Goal: Task Accomplishment & Management: Complete application form

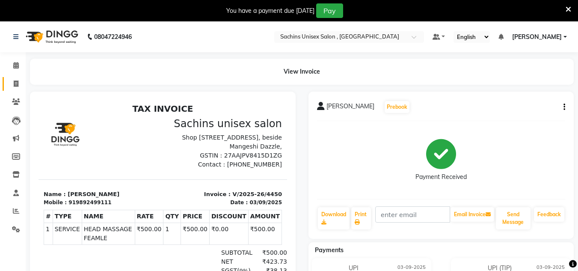
click at [14, 78] on link "Invoice" at bounding box center [13, 84] width 21 height 14
select select "6840"
select select "service"
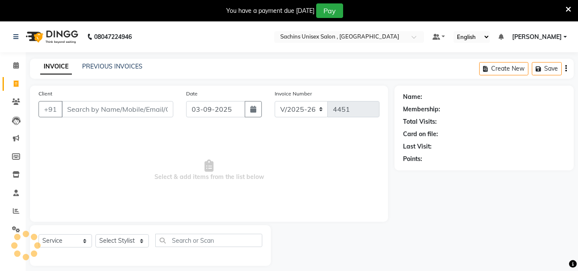
scroll to position [21, 0]
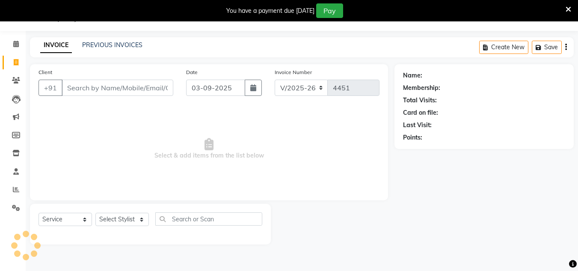
click at [88, 75] on div "Client +91" at bounding box center [106, 85] width 148 height 35
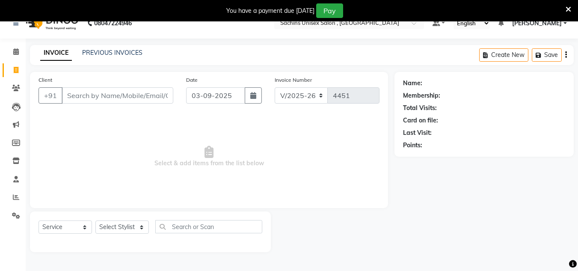
scroll to position [0, 0]
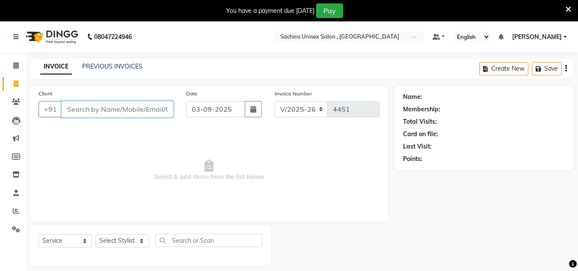
click at [161, 106] on input "Client" at bounding box center [118, 109] width 112 height 16
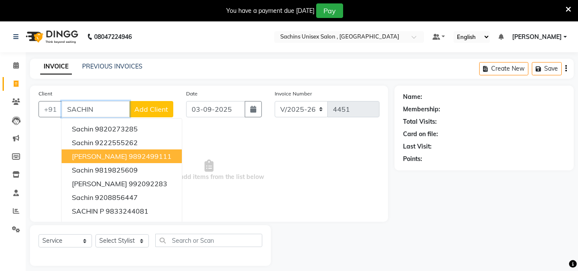
click at [133, 153] on ngb-highlight "9892499111" at bounding box center [150, 156] width 43 height 9
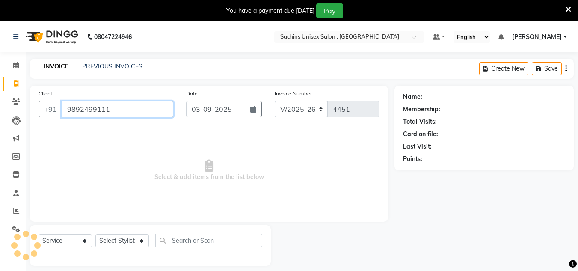
type input "9892499111"
select select "1: Object"
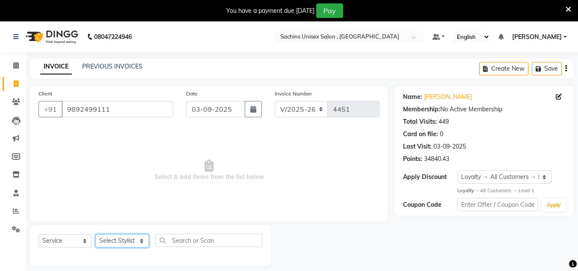
click at [133, 241] on select "Select Stylist [PERSON_NAME] new [PERSON_NAME] [PERSON_NAME] [PERSON_NAME] Owne…" at bounding box center [121, 240] width 53 height 13
select select "88197"
click at [95, 234] on select "Select Stylist [PERSON_NAME] new [PERSON_NAME] [PERSON_NAME] [PERSON_NAME] Owne…" at bounding box center [121, 240] width 53 height 13
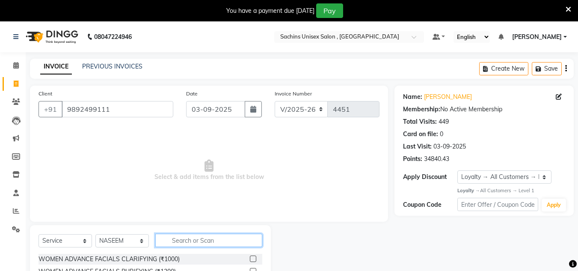
click at [160, 240] on input "text" at bounding box center [208, 239] width 107 height 13
type input "HAIRC"
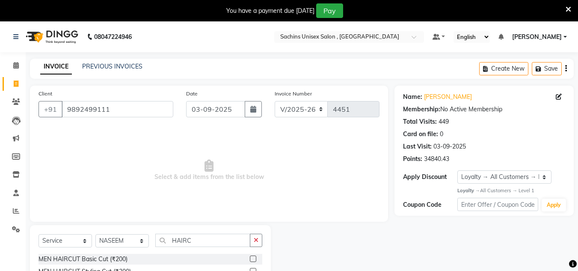
click at [255, 259] on label at bounding box center [253, 258] width 6 height 6
click at [255, 259] on input "checkbox" at bounding box center [253, 259] width 6 height 6
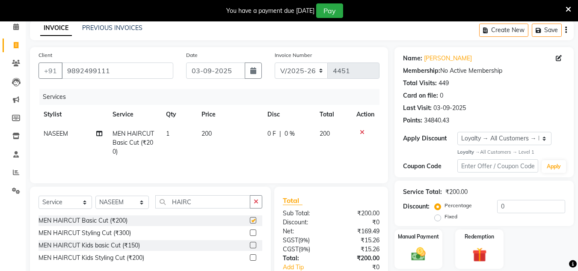
checkbox input "false"
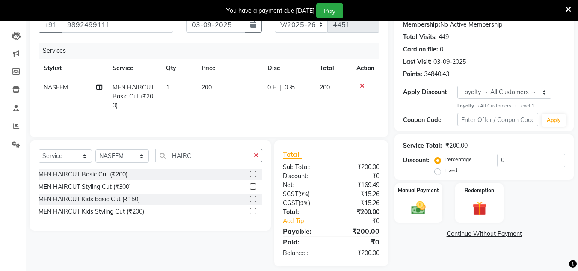
scroll to position [93, 0]
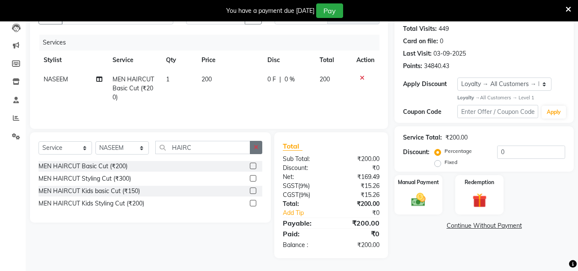
click at [260, 143] on button "button" at bounding box center [256, 147] width 12 height 13
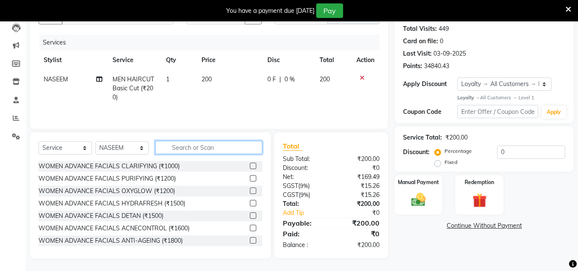
click at [221, 148] on input "text" at bounding box center [208, 147] width 107 height 13
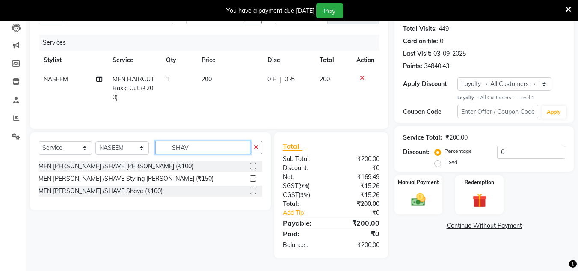
type input "SHAV"
click at [254, 164] on label at bounding box center [253, 166] width 6 height 6
click at [254, 164] on input "checkbox" at bounding box center [253, 166] width 6 height 6
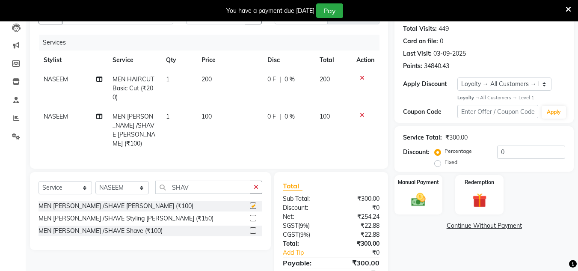
checkbox input "false"
click at [306, 249] on link "Add Tip" at bounding box center [308, 252] width 64 height 9
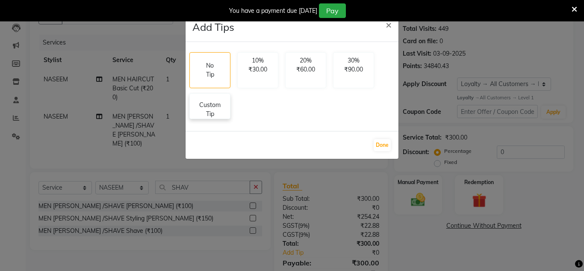
click at [218, 118] on p "Custom Tip" at bounding box center [210, 109] width 30 height 18
select select "88197"
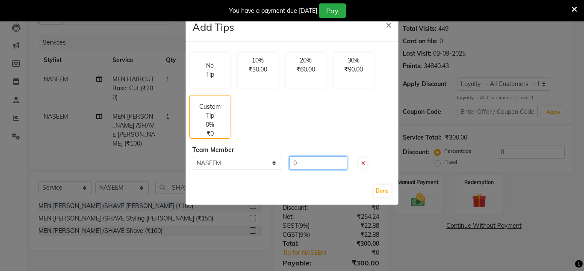
click at [305, 163] on input "0" at bounding box center [319, 162] width 58 height 13
type input "20"
click at [387, 188] on button "Done" at bounding box center [382, 191] width 17 height 12
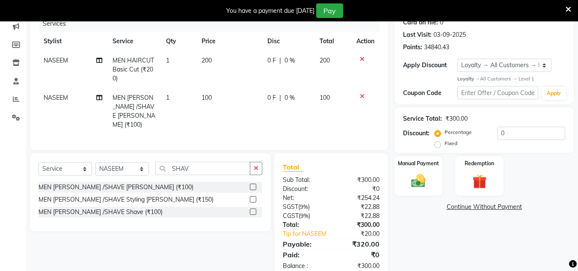
scroll to position [130, 0]
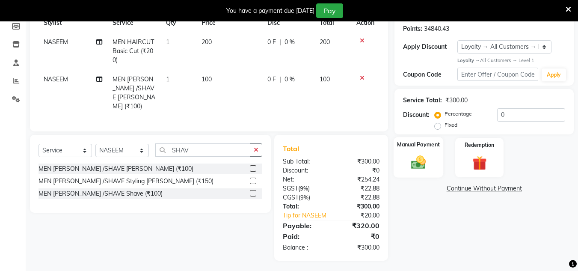
click at [417, 163] on img at bounding box center [418, 162] width 24 height 17
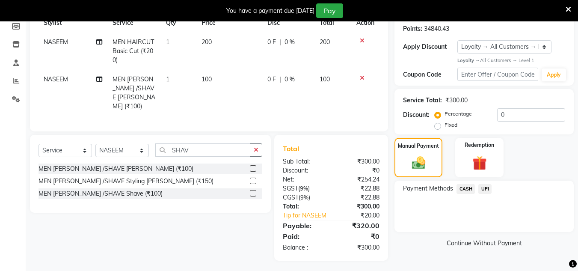
click at [482, 187] on span "UPI" at bounding box center [484, 189] width 13 height 10
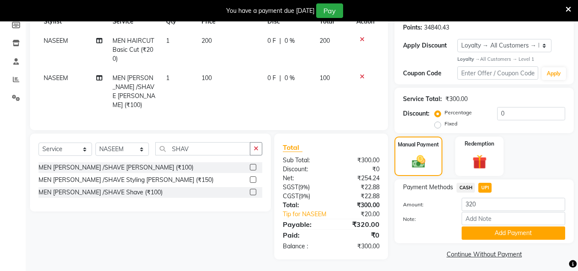
scroll to position [134, 0]
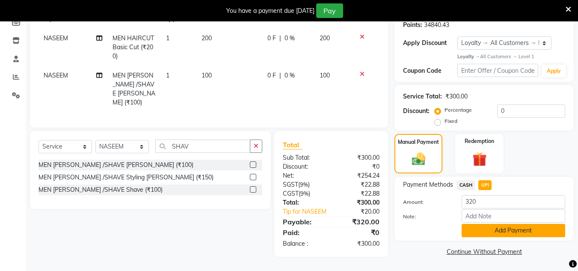
click at [486, 225] on button "Add Payment" at bounding box center [512, 230] width 103 height 13
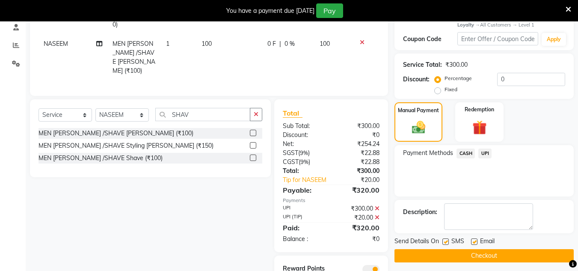
scroll to position [208, 0]
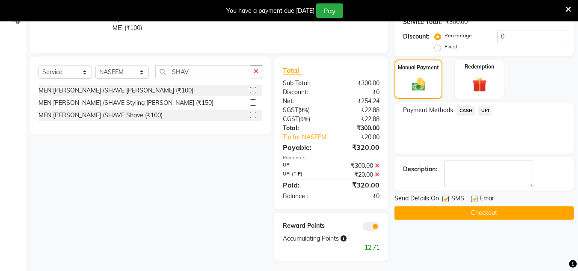
click at [442, 215] on button "Checkout" at bounding box center [483, 212] width 179 height 13
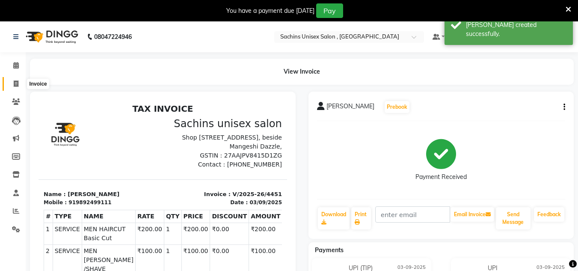
click at [19, 85] on span at bounding box center [16, 84] width 15 height 10
select select "service"
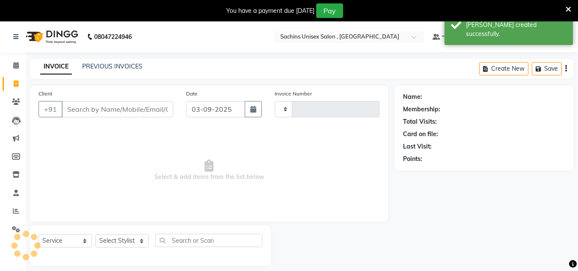
type input "4452"
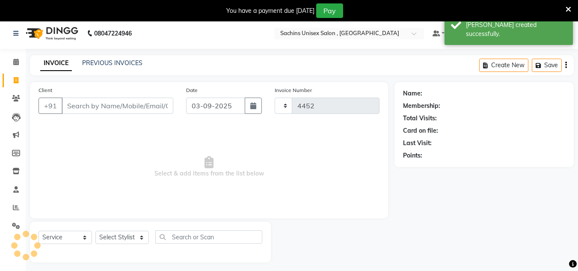
select select "6840"
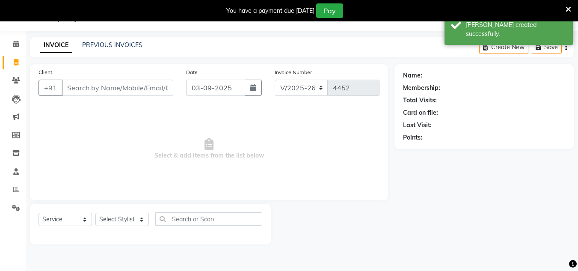
click at [107, 86] on input "Client" at bounding box center [118, 88] width 112 height 16
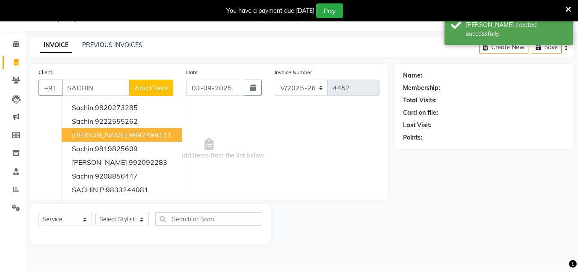
click at [109, 131] on span "[PERSON_NAME]" at bounding box center [99, 134] width 55 height 9
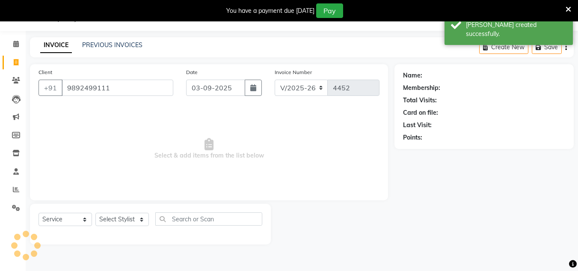
type input "9892499111"
select select "1: Object"
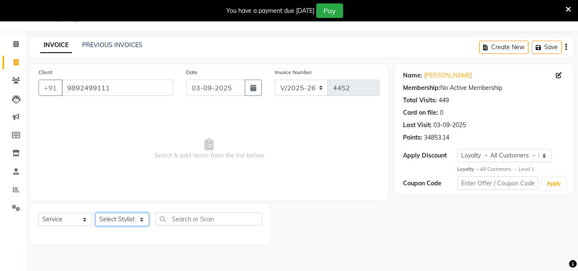
click at [139, 220] on select "Select Stylist [PERSON_NAME] new [PERSON_NAME] [PERSON_NAME] [PERSON_NAME] Owne…" at bounding box center [121, 219] width 53 height 13
select select "85763"
click at [95, 213] on select "Select Stylist [PERSON_NAME] new [PERSON_NAME] [PERSON_NAME] [PERSON_NAME] Owne…" at bounding box center [121, 219] width 53 height 13
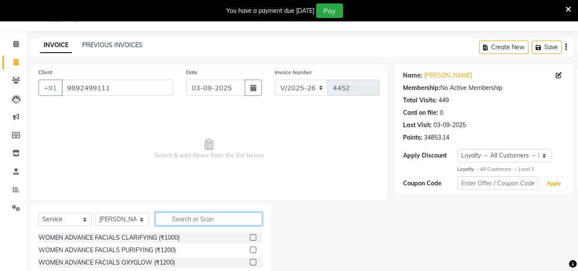
click at [193, 221] on input "text" at bounding box center [208, 218] width 107 height 13
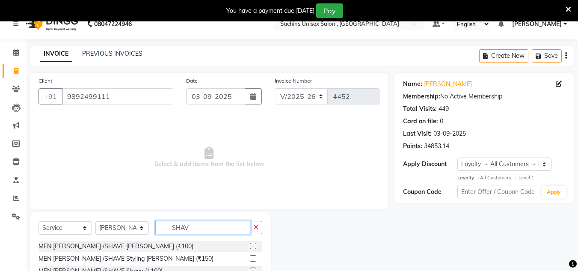
scroll to position [0, 0]
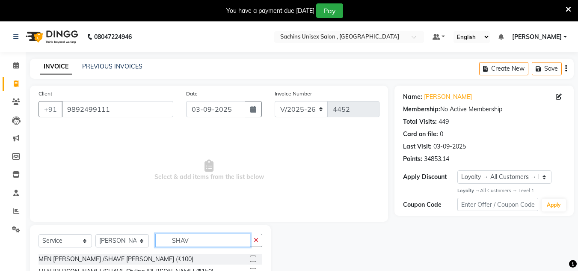
type input "SHAV"
drag, startPoint x: 252, startPoint y: 259, endPoint x: 270, endPoint y: 240, distance: 25.4
click at [253, 258] on label at bounding box center [253, 258] width 6 height 6
click at [253, 258] on input "checkbox" at bounding box center [253, 259] width 6 height 6
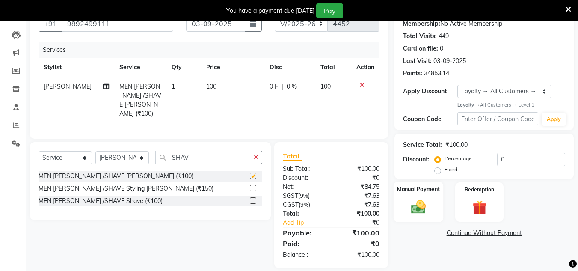
scroll to position [93, 0]
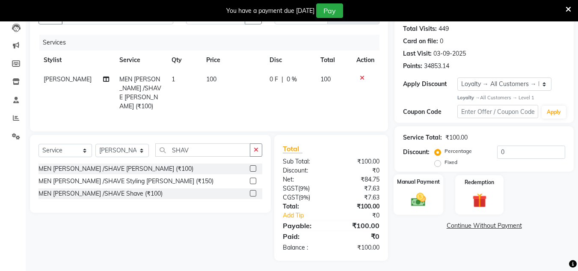
checkbox input "false"
click at [423, 206] on img at bounding box center [418, 199] width 24 height 17
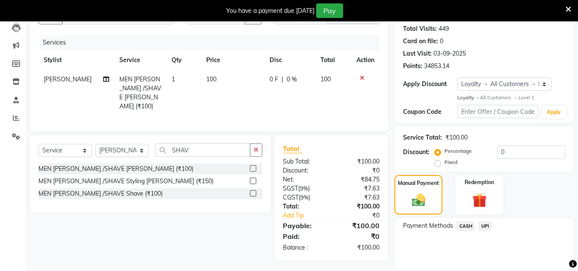
drag, startPoint x: 464, startPoint y: 226, endPoint x: 466, endPoint y: 230, distance: 4.4
click at [464, 228] on span "CASH" at bounding box center [465, 226] width 18 height 10
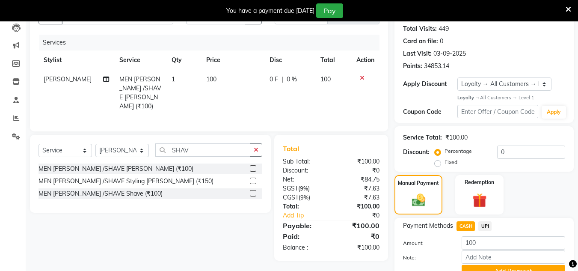
drag, startPoint x: 477, startPoint y: 270, endPoint x: 485, endPoint y: 254, distance: 17.2
click at [478, 269] on button "Add Payment" at bounding box center [512, 271] width 103 height 13
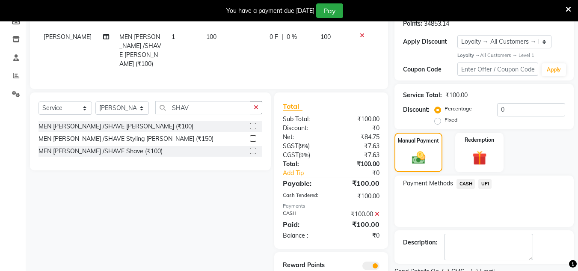
scroll to position [170, 0]
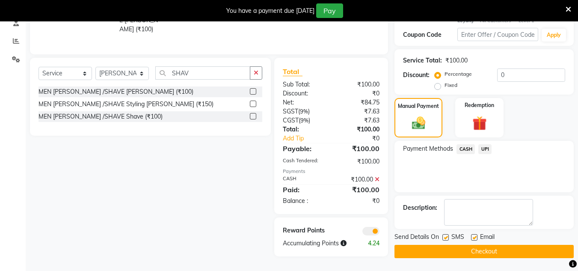
click at [487, 248] on button "Checkout" at bounding box center [483, 251] width 179 height 13
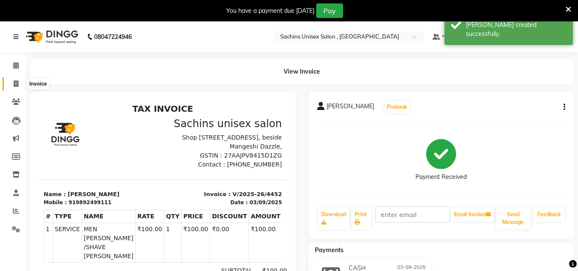
click at [16, 86] on icon at bounding box center [16, 83] width 5 height 6
select select "6840"
select select "service"
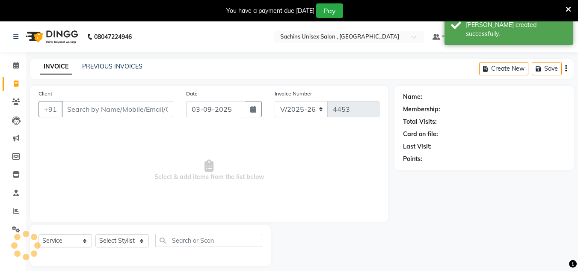
scroll to position [21, 0]
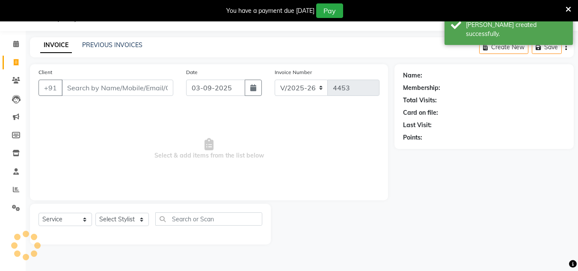
drag, startPoint x: 105, startPoint y: 93, endPoint x: 113, endPoint y: 87, distance: 10.1
click at [108, 91] on input "Client" at bounding box center [118, 88] width 112 height 16
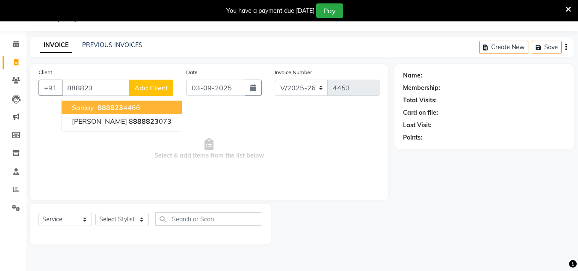
click at [123, 106] on ngb-highlight "888823 4466" at bounding box center [118, 107] width 44 height 9
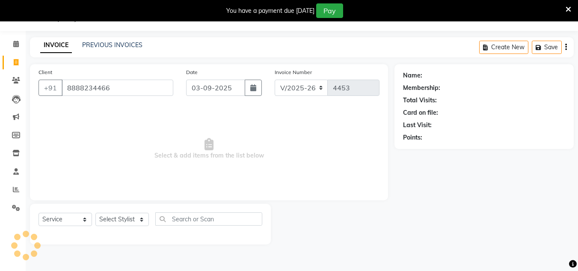
type input "8888234466"
select select "1: Object"
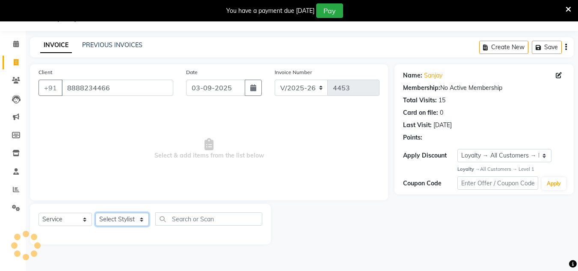
click at [127, 216] on select "Select Stylist [PERSON_NAME] new [PERSON_NAME] [PERSON_NAME] [PERSON_NAME] Owne…" at bounding box center [121, 219] width 53 height 13
select select "81667"
click at [95, 213] on select "Select Stylist [PERSON_NAME] new [PERSON_NAME] [PERSON_NAME] [PERSON_NAME] Owne…" at bounding box center [121, 219] width 53 height 13
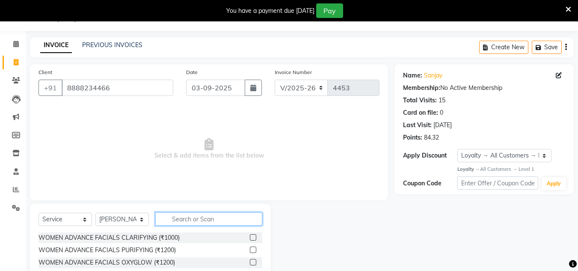
click at [173, 222] on input "text" at bounding box center [208, 218] width 107 height 13
type input "KIDS"
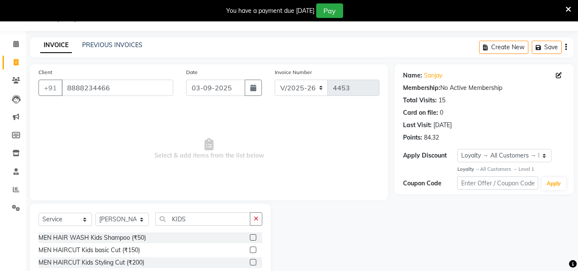
click at [255, 248] on label at bounding box center [253, 249] width 6 height 6
click at [255, 248] on input "checkbox" at bounding box center [253, 250] width 6 height 6
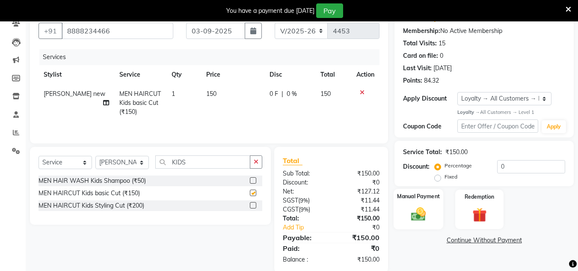
checkbox input "false"
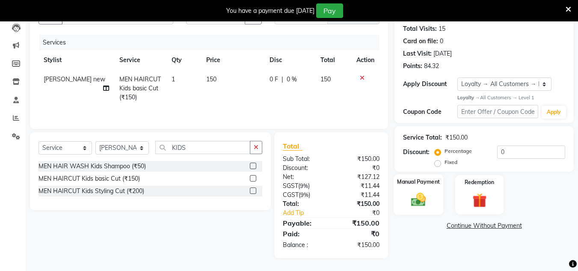
click at [418, 201] on img at bounding box center [418, 199] width 24 height 17
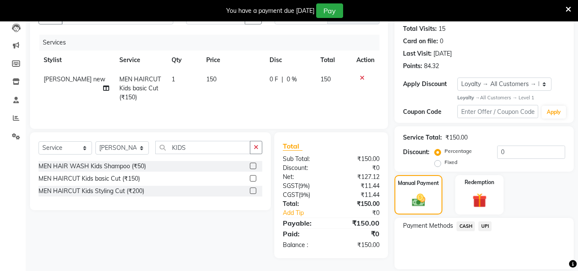
click at [482, 219] on div "Payment Methods CASH UPI" at bounding box center [483, 243] width 179 height 51
click at [487, 223] on span "UPI" at bounding box center [484, 226] width 13 height 10
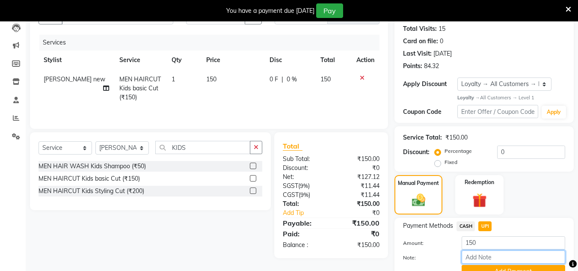
click at [491, 263] on input "Note:" at bounding box center [512, 256] width 103 height 13
click at [485, 267] on button "Add Payment" at bounding box center [512, 271] width 103 height 13
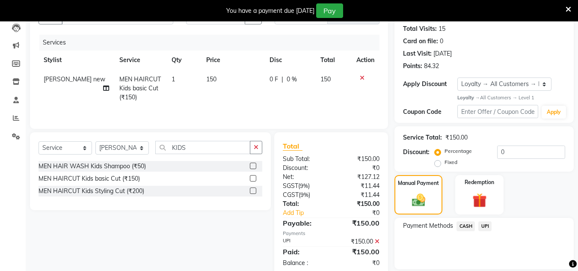
scroll to position [170, 0]
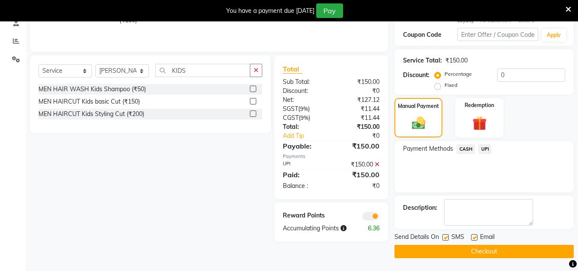
drag, startPoint x: 488, startPoint y: 243, endPoint x: 486, endPoint y: 249, distance: 5.8
click at [487, 245] on div "Send Details On SMS Email Checkout" at bounding box center [483, 245] width 179 height 26
click at [486, 249] on button "Checkout" at bounding box center [483, 251] width 179 height 13
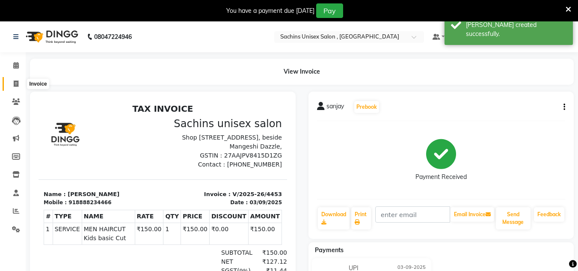
drag, startPoint x: 16, startPoint y: 82, endPoint x: 22, endPoint y: 80, distance: 6.0
click at [16, 82] on icon at bounding box center [16, 83] width 5 height 6
select select "6840"
select select "service"
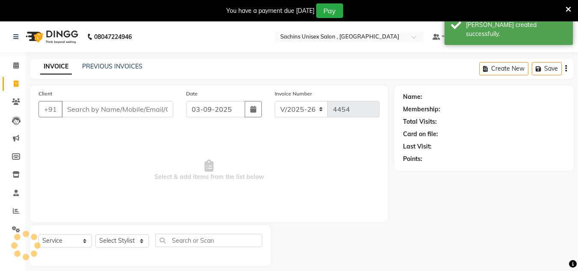
scroll to position [21, 0]
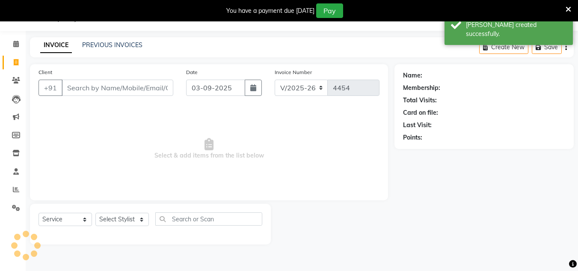
click at [79, 88] on input "Client" at bounding box center [118, 88] width 112 height 16
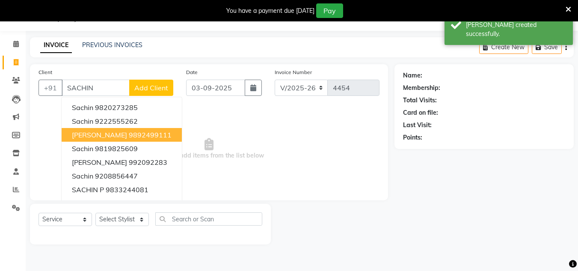
click at [106, 134] on span "[PERSON_NAME]" at bounding box center [99, 134] width 55 height 9
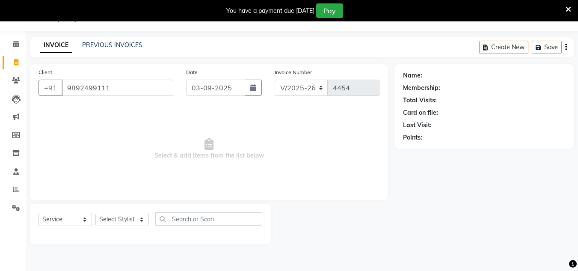
type input "9892499111"
select select "1: Object"
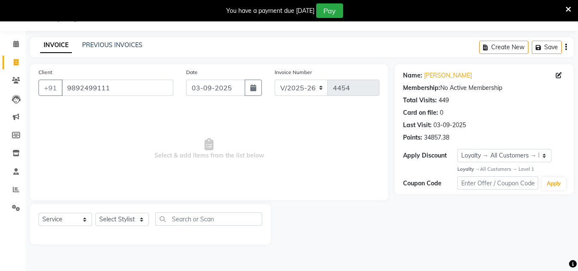
click at [142, 212] on div "Select Service Product Membership Package Voucher Prepaid Gift Card Select Styl…" at bounding box center [150, 222] width 224 height 20
click at [136, 216] on select "Select Stylist [PERSON_NAME] new [PERSON_NAME] [PERSON_NAME] [PERSON_NAME] Owne…" at bounding box center [121, 219] width 53 height 13
select select "53567"
click at [95, 213] on select "Select Stylist [PERSON_NAME] new [PERSON_NAME] [PERSON_NAME] [PERSON_NAME] Owne…" at bounding box center [121, 219] width 53 height 13
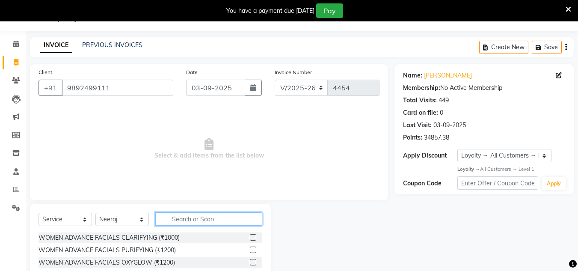
click at [164, 215] on input "text" at bounding box center [208, 218] width 107 height 13
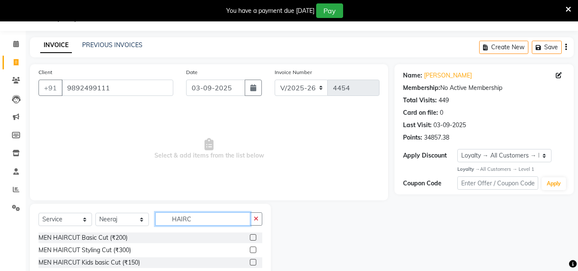
type input "HAIRC"
click at [255, 236] on label at bounding box center [253, 237] width 6 height 6
click at [255, 236] on input "checkbox" at bounding box center [253, 238] width 6 height 6
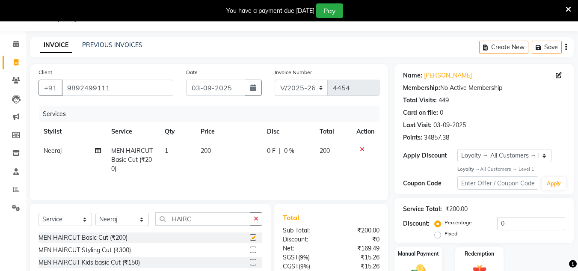
checkbox input "false"
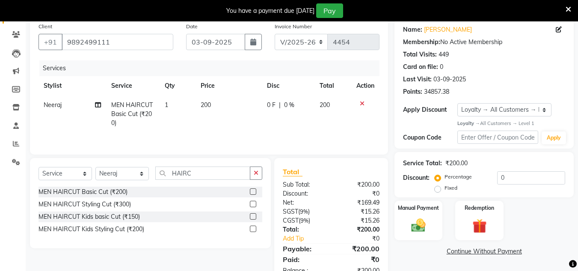
scroll to position [93, 0]
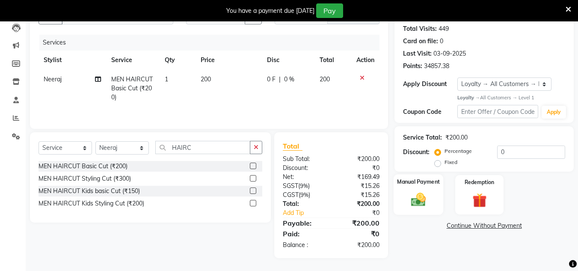
click at [416, 200] on img at bounding box center [418, 199] width 24 height 17
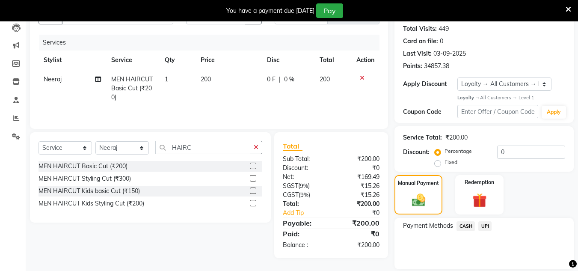
drag, startPoint x: 482, startPoint y: 223, endPoint x: 484, endPoint y: 234, distance: 11.4
click at [482, 224] on span "UPI" at bounding box center [484, 226] width 13 height 10
click at [485, 266] on button "Add Payment" at bounding box center [512, 271] width 103 height 13
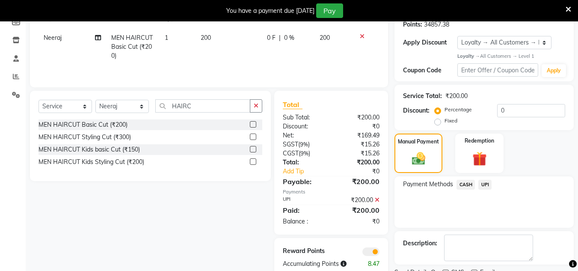
scroll to position [170, 0]
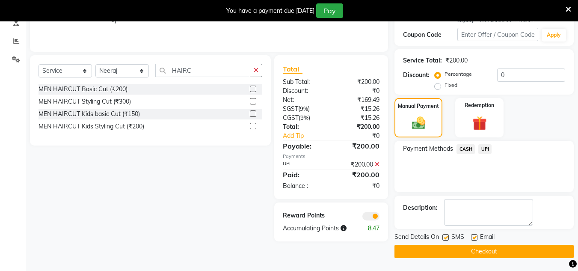
click at [477, 248] on button "Checkout" at bounding box center [483, 251] width 179 height 13
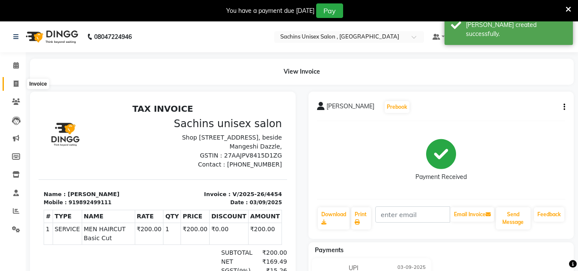
drag, startPoint x: 16, startPoint y: 83, endPoint x: 41, endPoint y: 84, distance: 24.8
click at [17, 83] on icon at bounding box center [16, 83] width 5 height 6
select select "service"
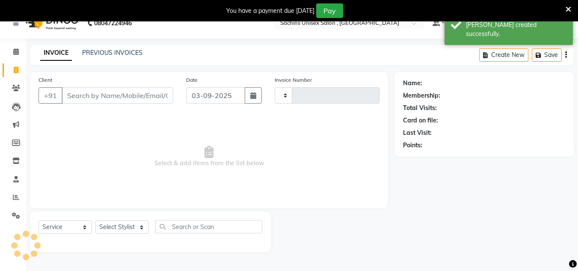
type input "4455"
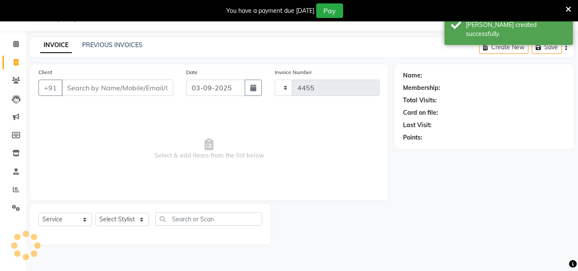
select select "6840"
click at [87, 93] on input "Client" at bounding box center [118, 88] width 112 height 16
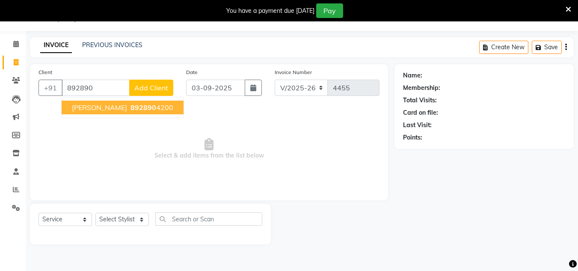
click at [108, 101] on button "[PERSON_NAME] 892890 4200" at bounding box center [123, 107] width 122 height 14
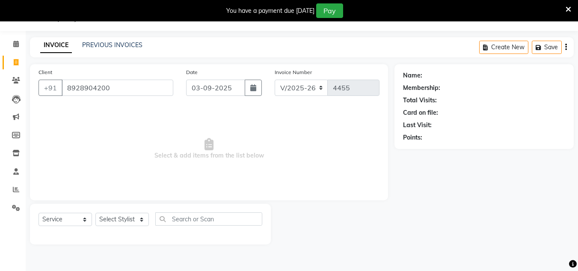
type input "8928904200"
select select "1: Object"
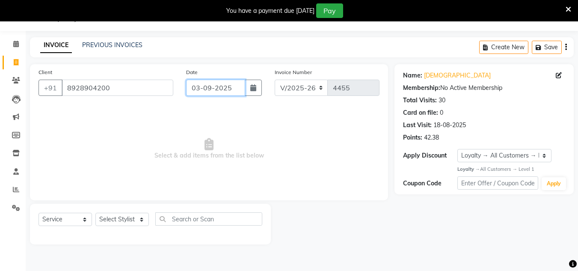
click at [236, 88] on input "03-09-2025" at bounding box center [215, 88] width 59 height 16
select select "9"
select select "2025"
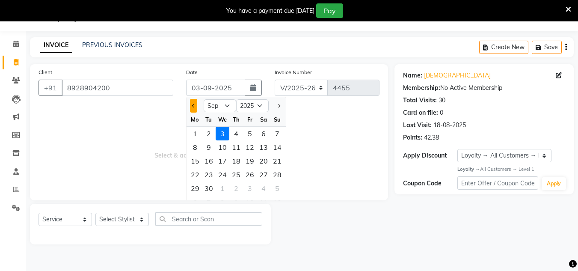
click at [194, 108] on button "Previous month" at bounding box center [193, 106] width 7 height 14
select select "8"
click at [251, 189] on div "29" at bounding box center [250, 188] width 14 height 14
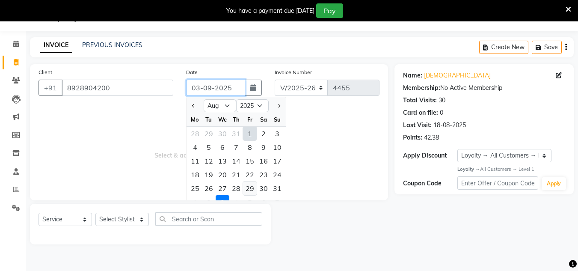
type input "[DATE]"
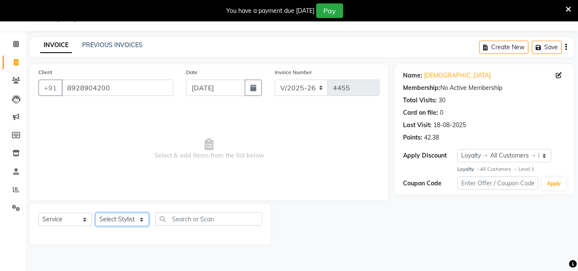
click at [136, 218] on select "Select Stylist [PERSON_NAME] new [PERSON_NAME] [PERSON_NAME] [PERSON_NAME] Owne…" at bounding box center [121, 219] width 53 height 13
select select "88197"
click at [95, 213] on select "Select Stylist [PERSON_NAME] new [PERSON_NAME] [PERSON_NAME] [PERSON_NAME] Owne…" at bounding box center [121, 219] width 53 height 13
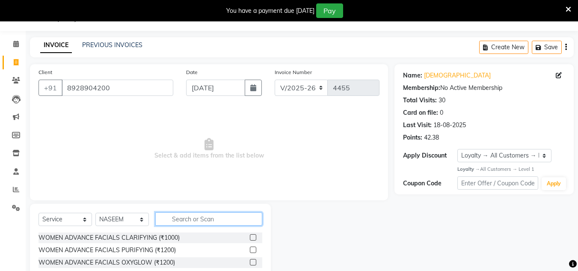
click at [171, 222] on input "text" at bounding box center [208, 218] width 107 height 13
type input "SHAv"
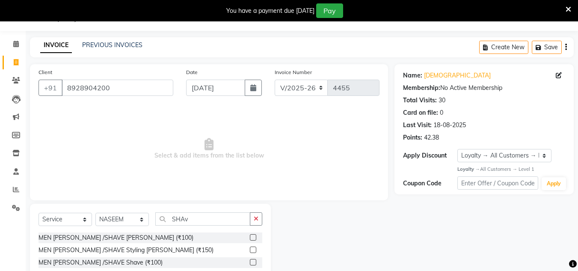
click at [252, 237] on label at bounding box center [253, 237] width 6 height 6
click at [252, 237] on input "checkbox" at bounding box center [253, 238] width 6 height 6
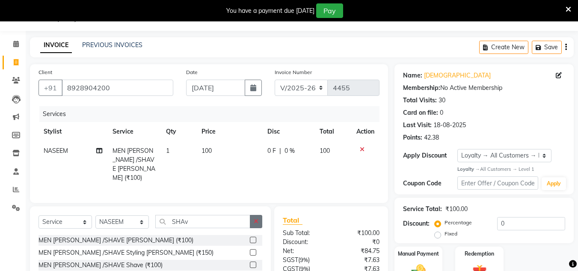
checkbox input "false"
drag, startPoint x: 255, startPoint y: 222, endPoint x: 243, endPoint y: 219, distance: 12.5
click at [254, 222] on button "button" at bounding box center [256, 221] width 12 height 13
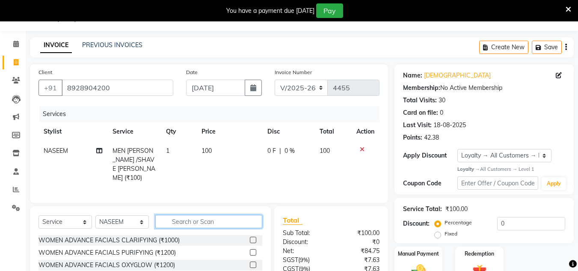
drag, startPoint x: 243, startPoint y: 219, endPoint x: 236, endPoint y: 221, distance: 8.0
click at [243, 219] on input "text" at bounding box center [208, 221] width 107 height 13
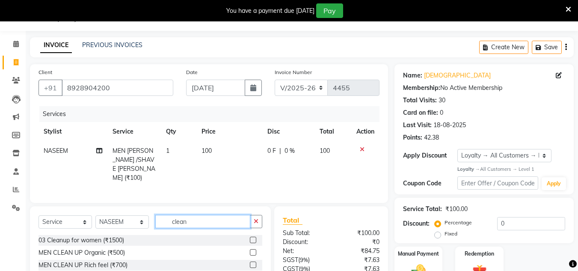
type input "clean"
click at [251, 250] on label at bounding box center [253, 252] width 6 height 6
click at [251, 250] on input "checkbox" at bounding box center [253, 253] width 6 height 6
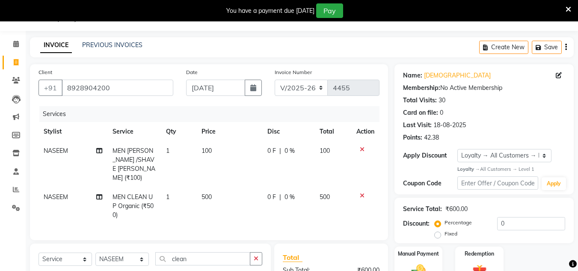
checkbox input "false"
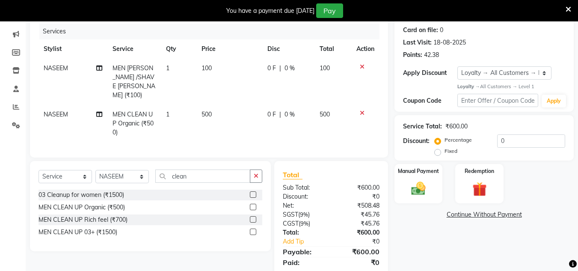
scroll to position [107, 0]
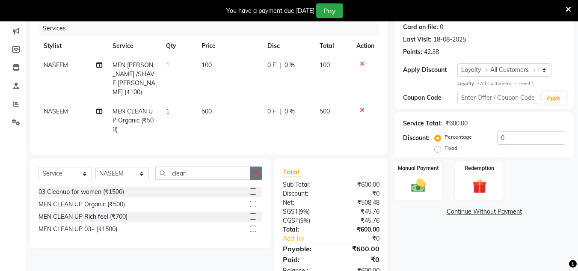
click at [256, 170] on icon "button" at bounding box center [256, 173] width 5 height 6
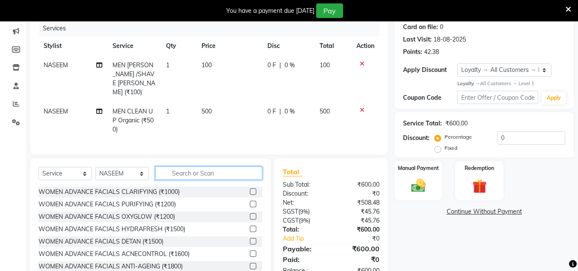
click at [240, 169] on input "text" at bounding box center [208, 172] width 107 height 13
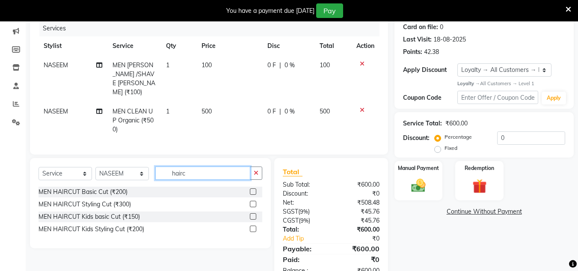
type input "hairc"
click at [252, 188] on label at bounding box center [253, 191] width 6 height 6
click at [252, 189] on input "checkbox" at bounding box center [253, 192] width 6 height 6
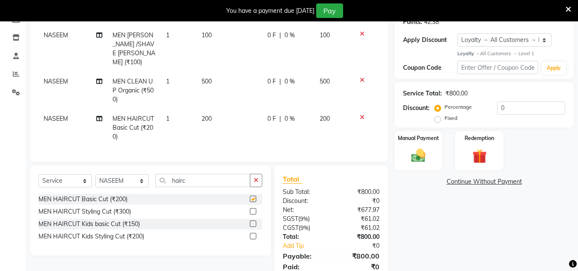
checkbox input "false"
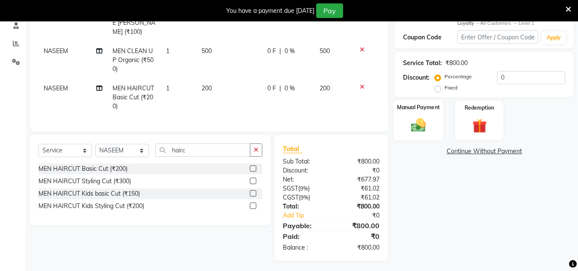
click at [413, 126] on img at bounding box center [418, 125] width 24 height 17
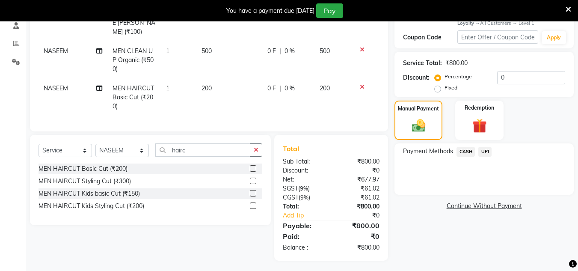
click at [467, 148] on span "CASH" at bounding box center [465, 152] width 18 height 10
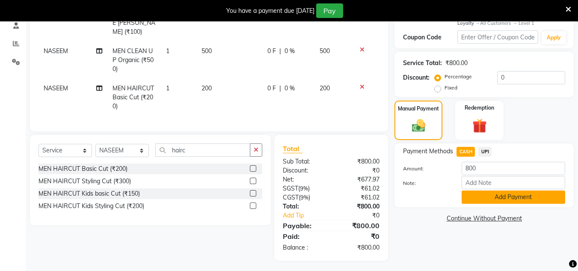
click at [475, 198] on button "Add Payment" at bounding box center [512, 196] width 103 height 13
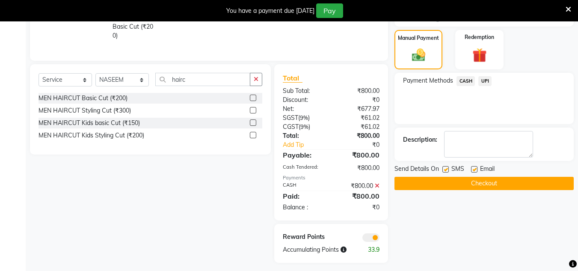
scroll to position [240, 0]
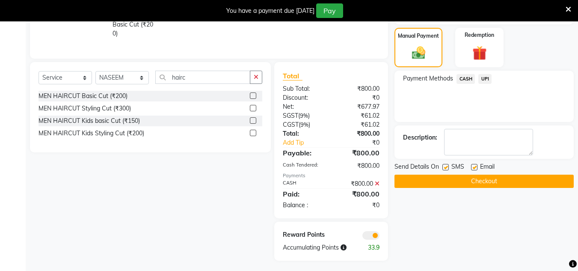
click at [498, 176] on button "Checkout" at bounding box center [483, 180] width 179 height 13
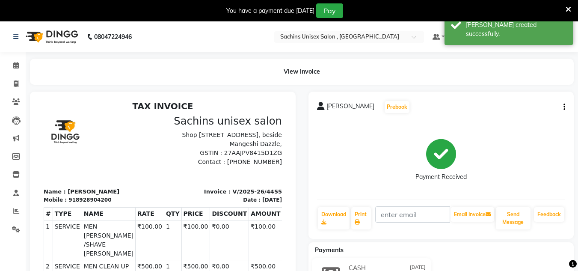
scroll to position [7, 0]
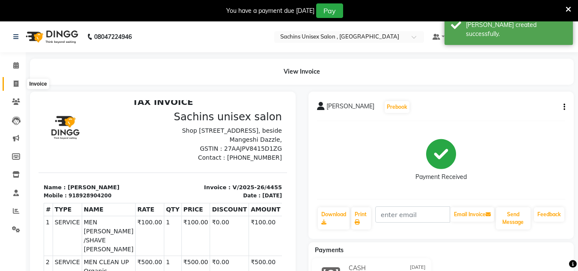
click at [16, 83] on icon at bounding box center [16, 83] width 5 height 6
select select "6840"
select select "service"
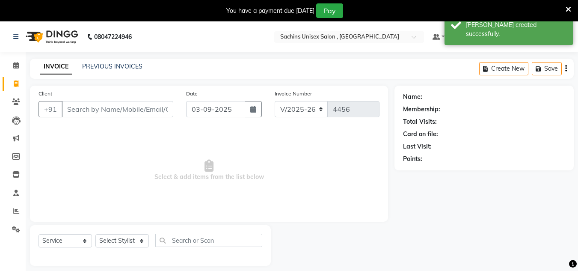
scroll to position [21, 0]
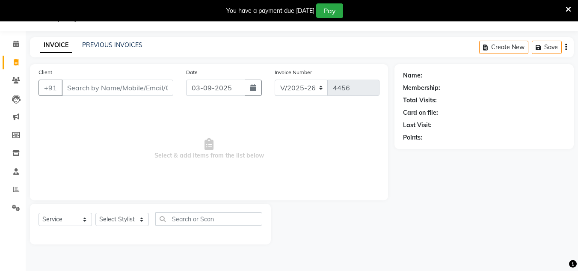
click at [103, 90] on input "Client" at bounding box center [118, 88] width 112 height 16
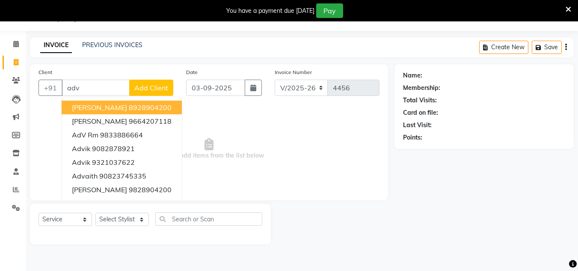
click at [129, 108] on ngb-highlight "8928904200" at bounding box center [150, 107] width 43 height 9
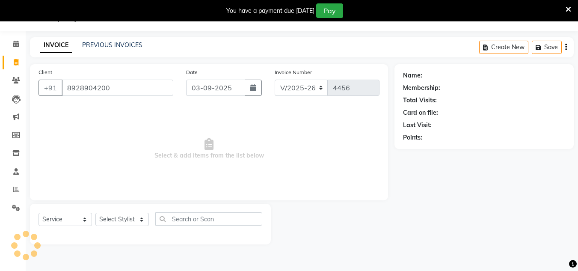
type input "8928904200"
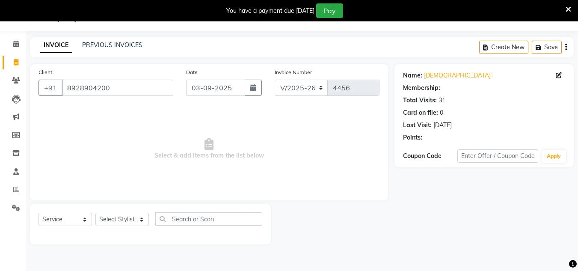
select select "1: Object"
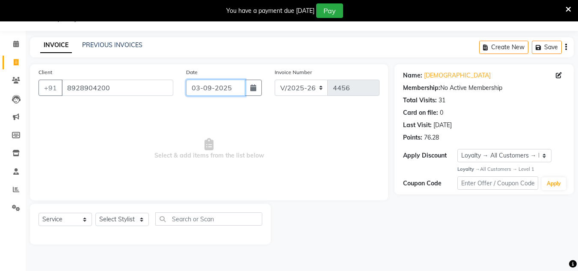
click at [229, 84] on input "03-09-2025" at bounding box center [215, 88] width 59 height 16
select select "9"
select select "2025"
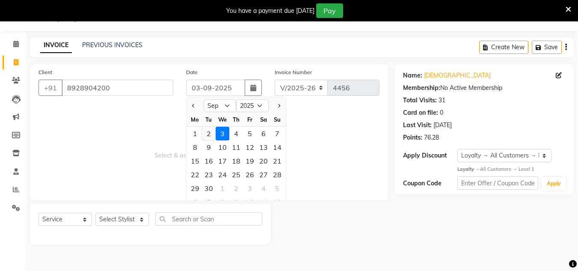
click at [207, 132] on div "2" at bounding box center [209, 134] width 14 height 14
type input "02-09-2025"
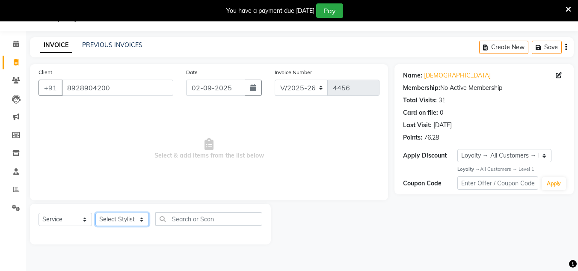
click at [137, 218] on select "Select Stylist [PERSON_NAME] new [PERSON_NAME] [PERSON_NAME] [PERSON_NAME] Owne…" at bounding box center [121, 219] width 53 height 13
select select "85763"
click at [95, 213] on select "Select Stylist [PERSON_NAME] new [PERSON_NAME] [PERSON_NAME] [PERSON_NAME] Owne…" at bounding box center [121, 219] width 53 height 13
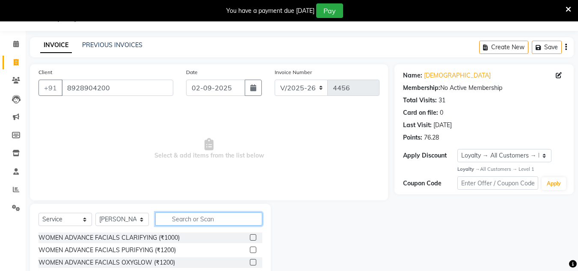
click at [177, 221] on input "text" at bounding box center [208, 218] width 107 height 13
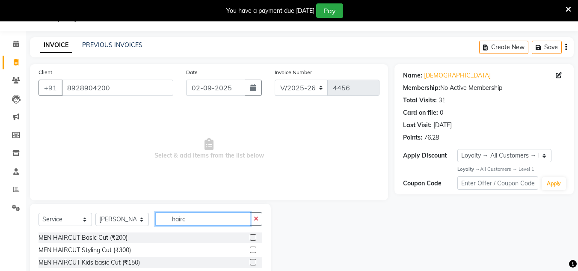
type input "hairc"
click at [253, 235] on label at bounding box center [253, 237] width 6 height 6
click at [253, 235] on input "checkbox" at bounding box center [253, 238] width 6 height 6
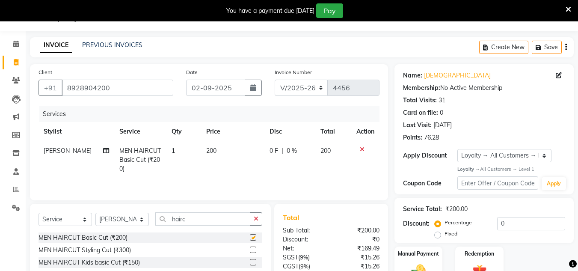
checkbox input "false"
click at [258, 219] on icon "button" at bounding box center [256, 219] width 5 height 6
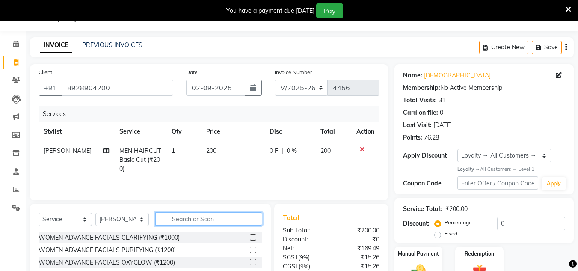
click at [237, 219] on input "text" at bounding box center [208, 218] width 107 height 13
type input "shav"
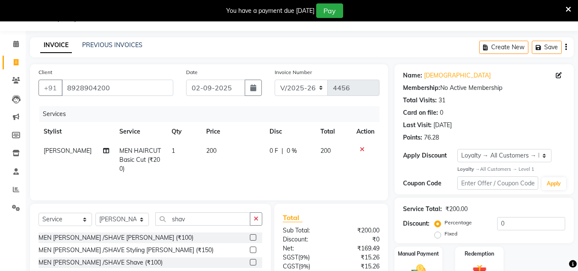
click at [254, 238] on label at bounding box center [253, 237] width 6 height 6
click at [254, 238] on input "checkbox" at bounding box center [253, 238] width 6 height 6
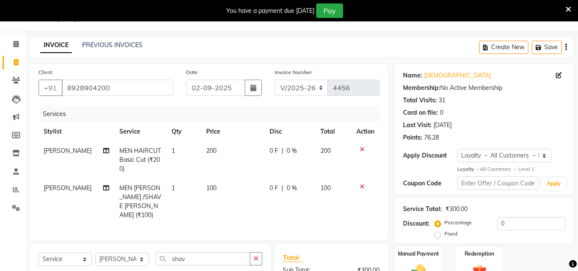
checkbox input "false"
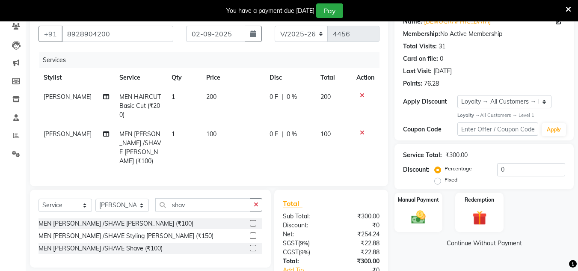
scroll to position [130, 0]
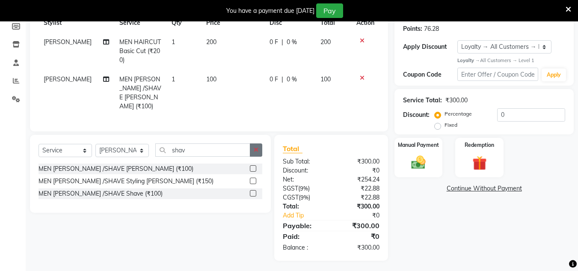
click at [257, 149] on icon "button" at bounding box center [256, 150] width 5 height 6
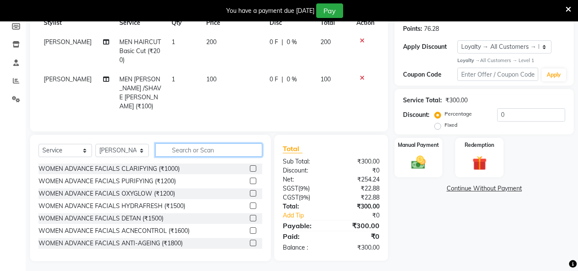
click at [207, 143] on input "text" at bounding box center [208, 149] width 107 height 13
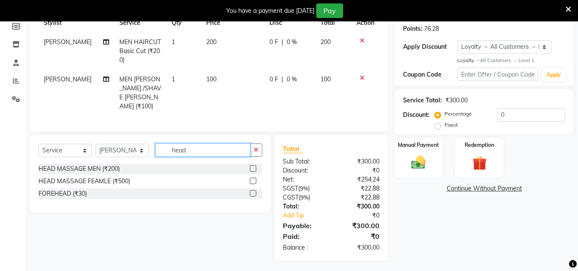
type input "head"
click at [253, 165] on label at bounding box center [253, 168] width 6 height 6
click at [253, 166] on input "checkbox" at bounding box center [253, 169] width 6 height 6
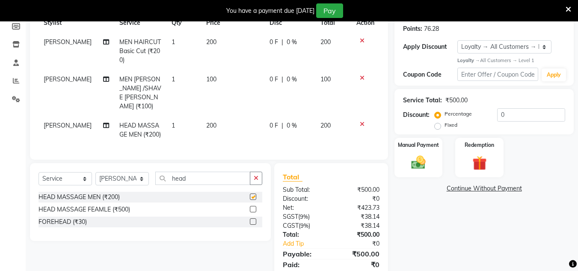
checkbox input "false"
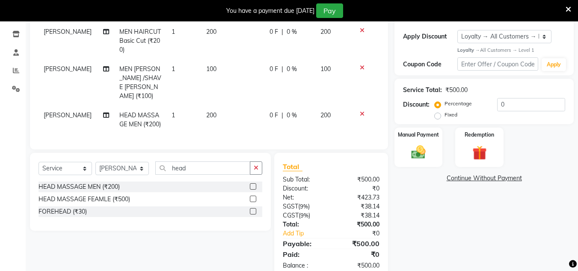
scroll to position [158, 0]
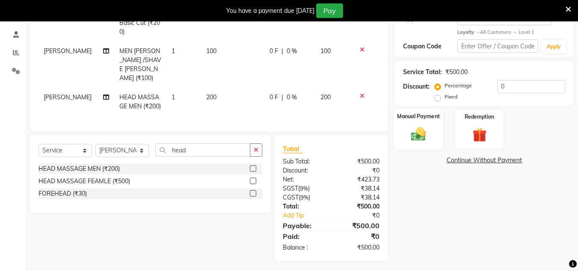
drag, startPoint x: 420, startPoint y: 136, endPoint x: 441, endPoint y: 149, distance: 24.4
click at [421, 136] on img at bounding box center [418, 134] width 23 height 16
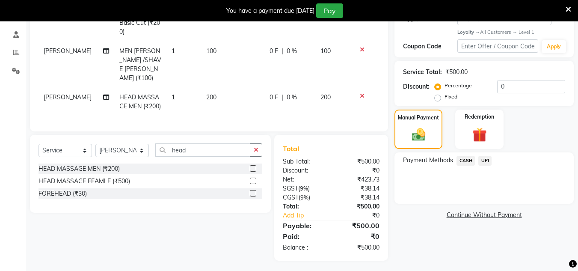
click at [464, 159] on span "CASH" at bounding box center [465, 161] width 18 height 10
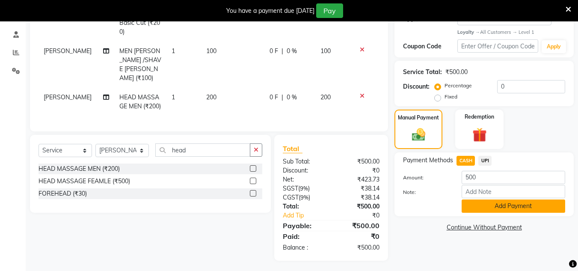
click at [485, 207] on button "Add Payment" at bounding box center [512, 205] width 103 height 13
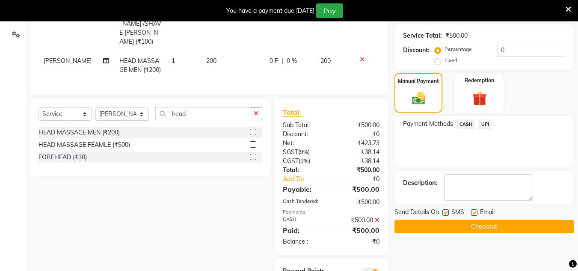
scroll to position [240, 0]
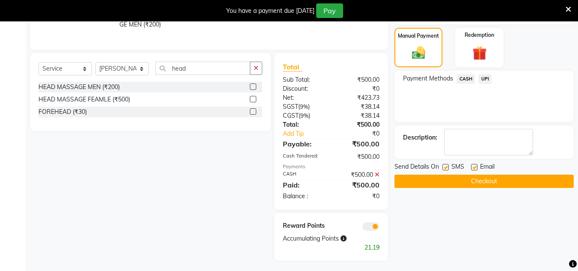
click at [482, 179] on button "Checkout" at bounding box center [483, 180] width 179 height 13
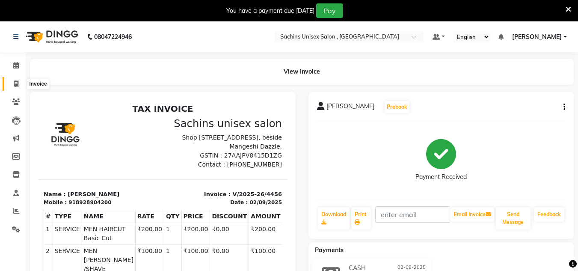
click at [14, 83] on icon at bounding box center [16, 83] width 5 height 6
select select "service"
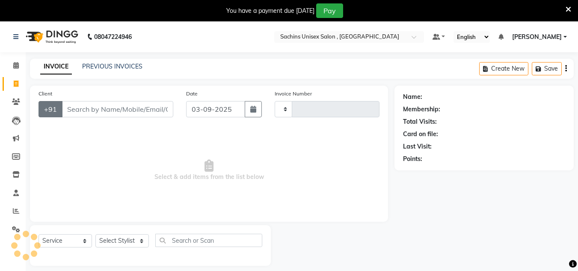
scroll to position [21, 0]
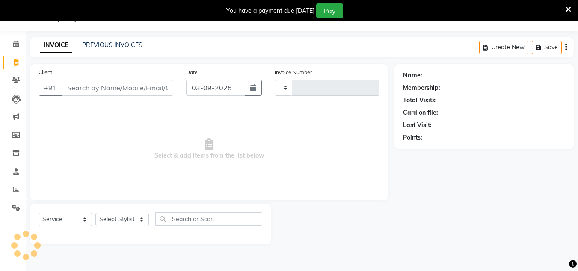
type input "4457"
select select "6840"
click at [89, 89] on input "Client" at bounding box center [118, 88] width 112 height 16
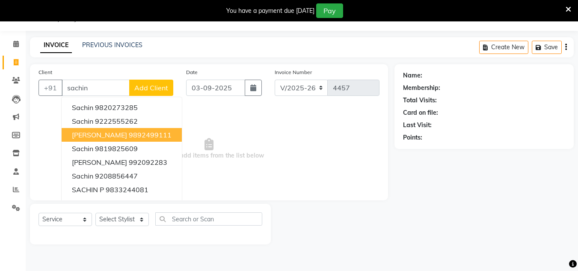
click at [134, 134] on ngb-highlight "9892499111" at bounding box center [150, 134] width 43 height 9
type input "9892499111"
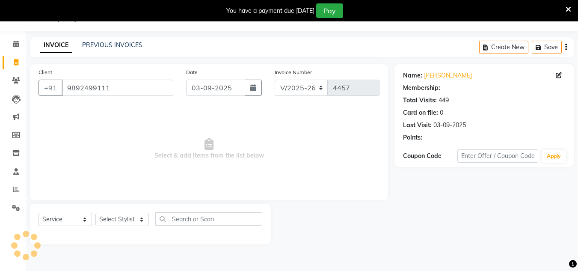
select select "1: Object"
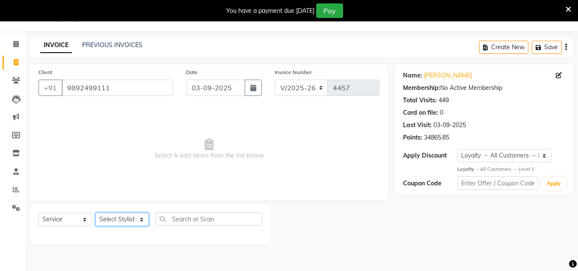
click at [137, 222] on select "Select Stylist [PERSON_NAME] new [PERSON_NAME] [PERSON_NAME] [PERSON_NAME] Owne…" at bounding box center [121, 219] width 53 height 13
select select "85763"
click at [95, 213] on select "Select Stylist [PERSON_NAME] new [PERSON_NAME] [PERSON_NAME] [PERSON_NAME] Owne…" at bounding box center [121, 219] width 53 height 13
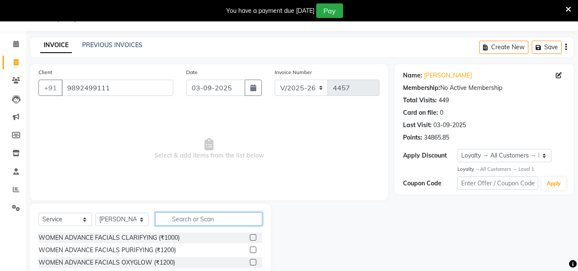
click at [187, 219] on input "text" at bounding box center [208, 218] width 107 height 13
type input "kids"
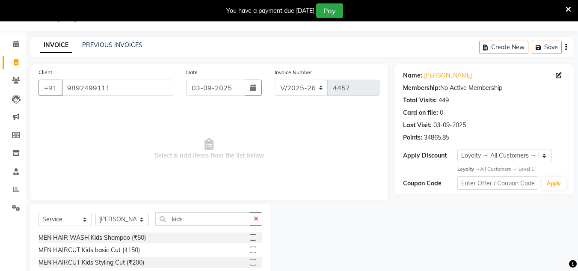
drag, startPoint x: 252, startPoint y: 248, endPoint x: 273, endPoint y: 231, distance: 27.7
click at [256, 248] on label at bounding box center [253, 249] width 6 height 6
click at [255, 248] on input "checkbox" at bounding box center [253, 250] width 6 height 6
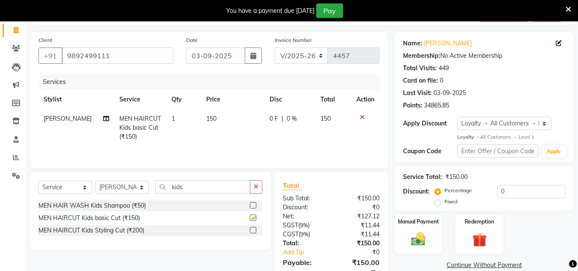
scroll to position [93, 0]
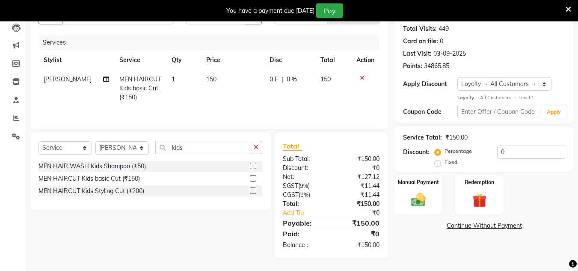
checkbox input "false"
click at [421, 200] on img at bounding box center [418, 199] width 24 height 17
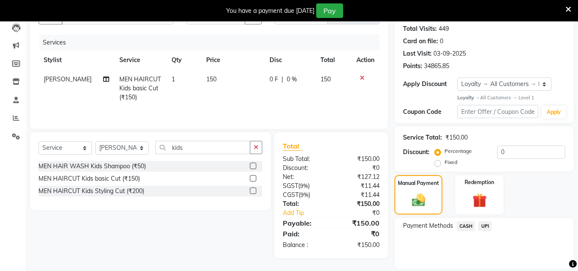
click at [483, 225] on span "UPI" at bounding box center [484, 226] width 13 height 10
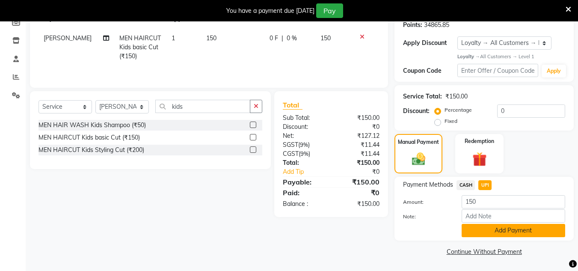
click at [493, 224] on button "Add Payment" at bounding box center [512, 230] width 103 height 13
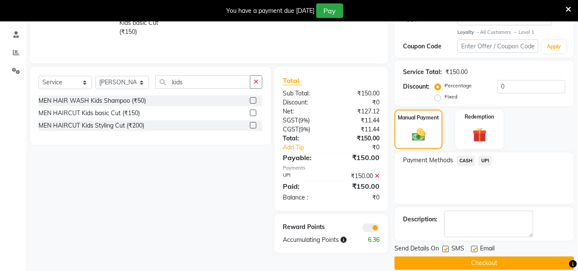
scroll to position [170, 0]
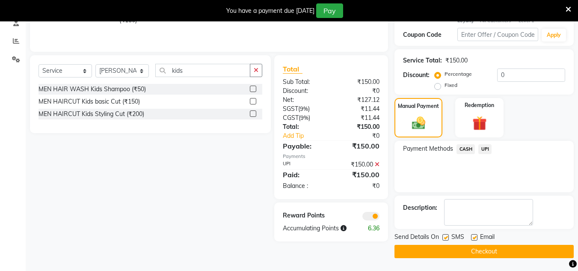
click at [489, 248] on button "Checkout" at bounding box center [483, 251] width 179 height 13
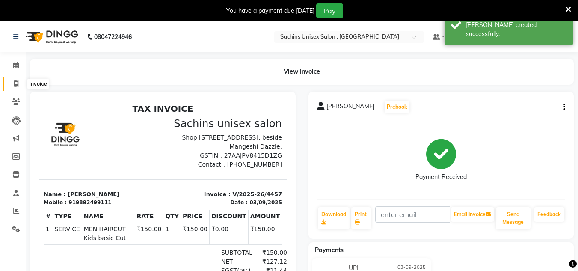
click at [18, 81] on icon at bounding box center [16, 83] width 5 height 6
select select "service"
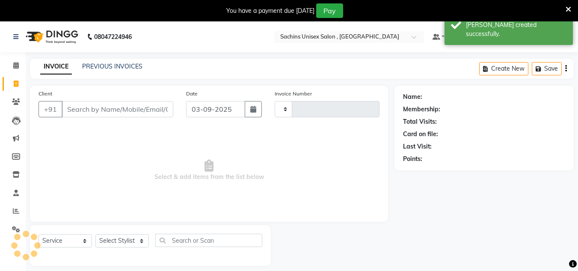
scroll to position [21, 0]
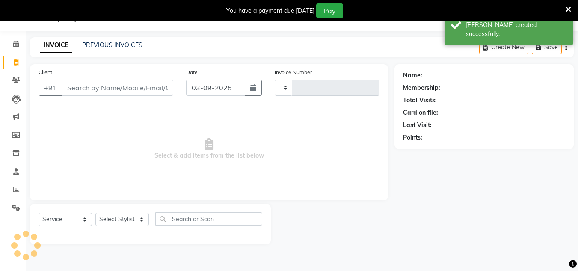
drag, startPoint x: 75, startPoint y: 83, endPoint x: 77, endPoint y: 87, distance: 4.6
click at [77, 87] on input "Client" at bounding box center [118, 88] width 112 height 16
type input "4458"
select select "6840"
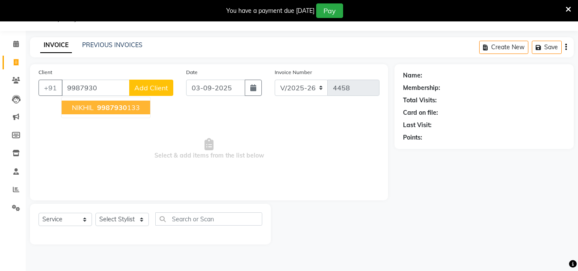
click at [108, 110] on span "9987930" at bounding box center [112, 107] width 30 height 9
type input "9987930133"
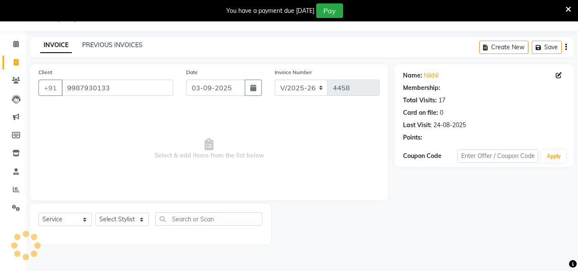
select select "1: Object"
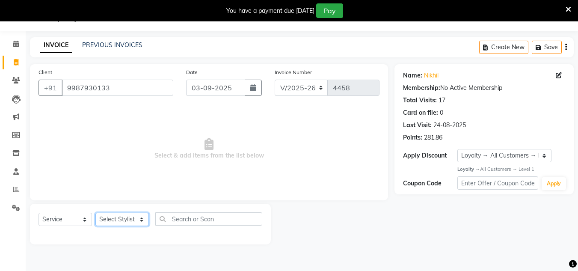
click at [107, 220] on select "Select Stylist [PERSON_NAME] new [PERSON_NAME] [PERSON_NAME] [PERSON_NAME] Owne…" at bounding box center [121, 219] width 53 height 13
select select "88197"
click at [95, 213] on select "Select Stylist [PERSON_NAME] new [PERSON_NAME] [PERSON_NAME] [PERSON_NAME] Owne…" at bounding box center [121, 219] width 53 height 13
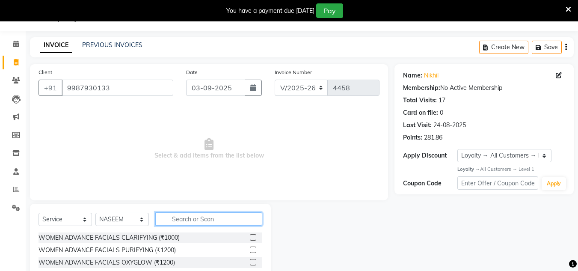
click at [169, 221] on input "text" at bounding box center [208, 218] width 107 height 13
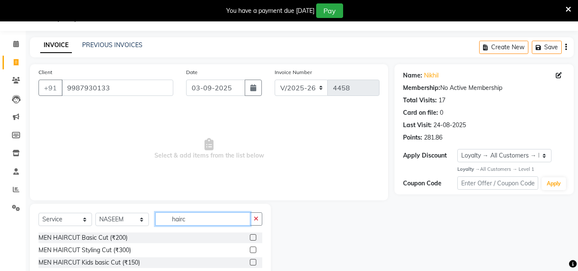
type input "hairc"
drag, startPoint x: 252, startPoint y: 237, endPoint x: 256, endPoint y: 222, distance: 15.9
click at [253, 236] on label at bounding box center [253, 237] width 6 height 6
click at [253, 236] on input "checkbox" at bounding box center [253, 238] width 6 height 6
checkbox input "true"
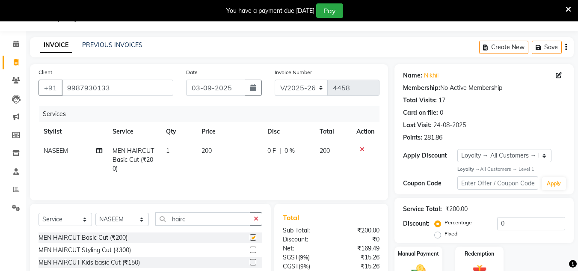
drag, startPoint x: 256, startPoint y: 222, endPoint x: 237, endPoint y: 222, distance: 19.2
click at [253, 222] on button "button" at bounding box center [256, 218] width 12 height 13
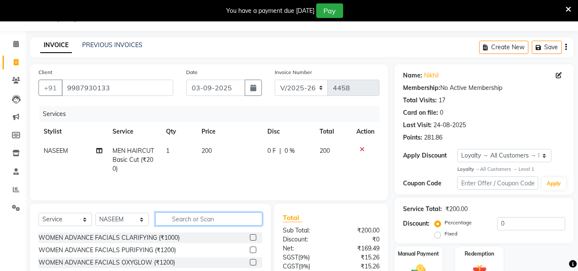
click at [237, 222] on input "text" at bounding box center [208, 218] width 107 height 13
type input "shav"
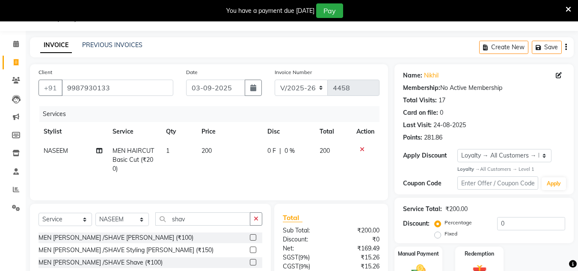
drag, startPoint x: 254, startPoint y: 234, endPoint x: 266, endPoint y: 233, distance: 12.1
click at [255, 234] on label at bounding box center [253, 237] width 6 height 6
click at [255, 235] on input "checkbox" at bounding box center [253, 238] width 6 height 6
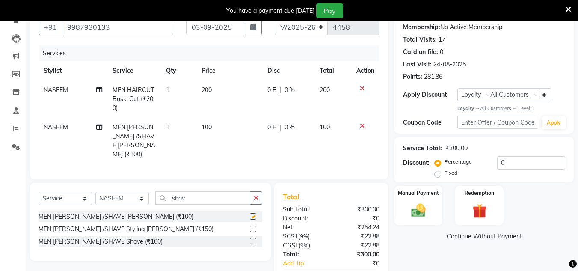
checkbox input "false"
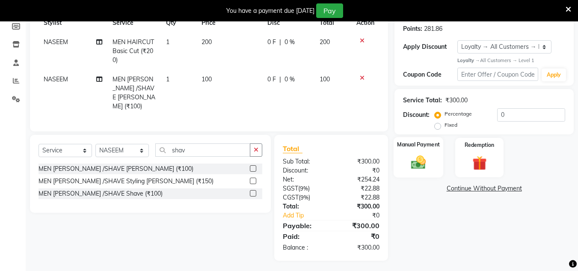
click at [419, 164] on img at bounding box center [418, 162] width 24 height 17
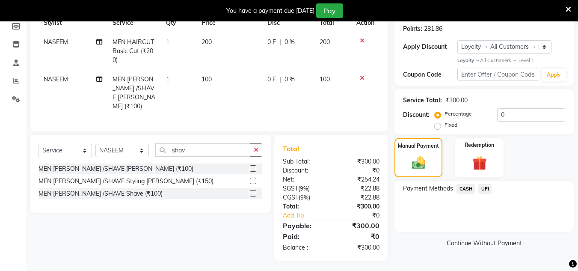
drag, startPoint x: 482, startPoint y: 188, endPoint x: 482, endPoint y: 195, distance: 7.3
click at [482, 191] on span "UPI" at bounding box center [484, 189] width 13 height 10
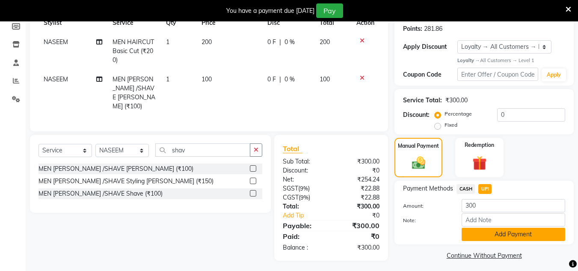
click at [479, 233] on button "Add Payment" at bounding box center [512, 234] width 103 height 13
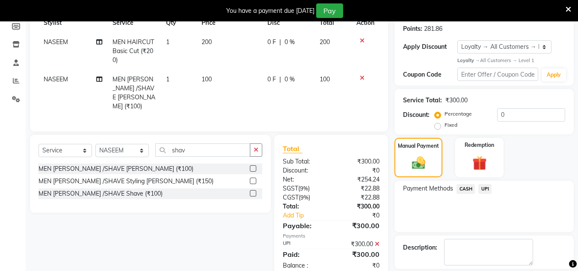
scroll to position [199, 0]
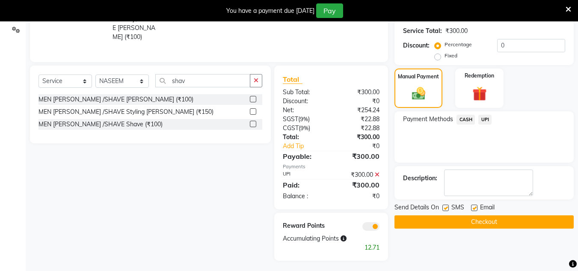
drag, startPoint x: 479, startPoint y: 226, endPoint x: 470, endPoint y: 221, distance: 9.6
click at [478, 225] on button "Checkout" at bounding box center [483, 221] width 179 height 13
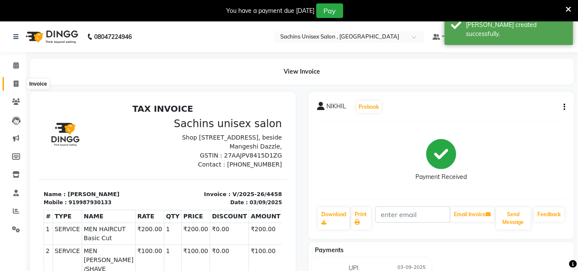
drag, startPoint x: 14, startPoint y: 83, endPoint x: 44, endPoint y: 86, distance: 30.0
click at [14, 83] on icon at bounding box center [16, 83] width 5 height 6
select select "service"
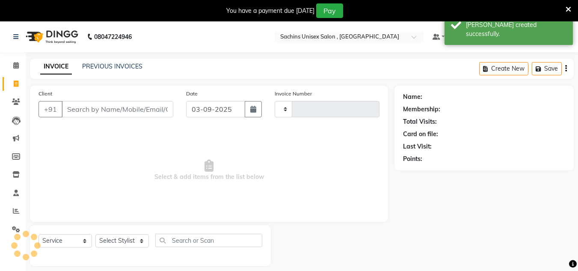
scroll to position [21, 0]
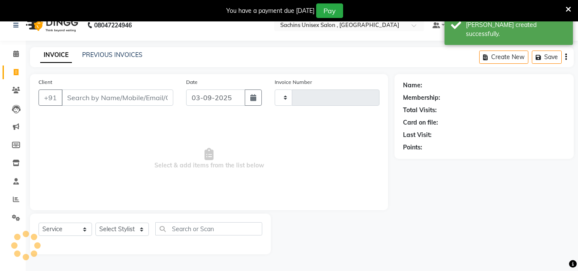
type input "4459"
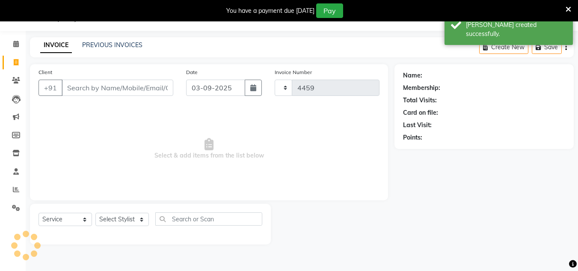
select select "6840"
click at [75, 89] on input "Client" at bounding box center [118, 88] width 112 height 16
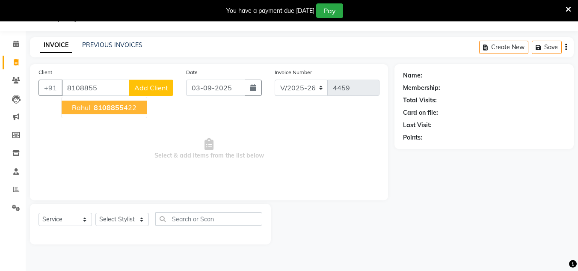
click at [117, 106] on span "8108855" at bounding box center [109, 107] width 30 height 9
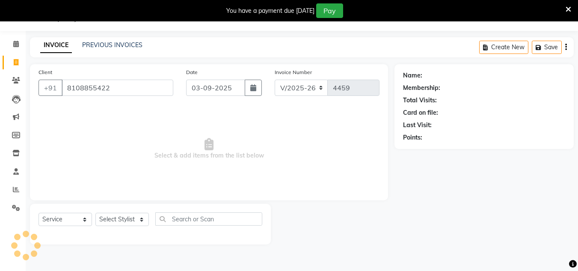
type input "8108855422"
select select "1: Object"
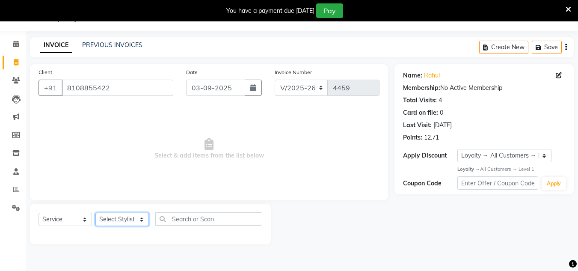
click at [138, 215] on select "Select Stylist [PERSON_NAME] new [PERSON_NAME] [PERSON_NAME] [PERSON_NAME] Owne…" at bounding box center [121, 219] width 53 height 13
select select "85763"
click at [95, 213] on select "Select Stylist [PERSON_NAME] new [PERSON_NAME] [PERSON_NAME] [PERSON_NAME] Owne…" at bounding box center [121, 219] width 53 height 13
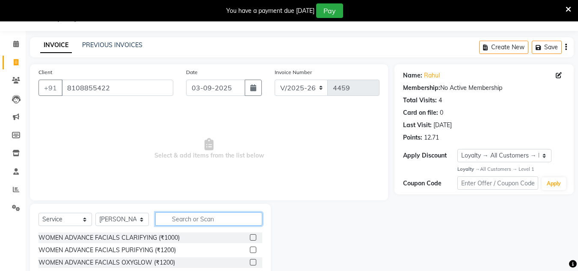
click at [165, 217] on input "text" at bounding box center [208, 218] width 107 height 13
type input "kids"
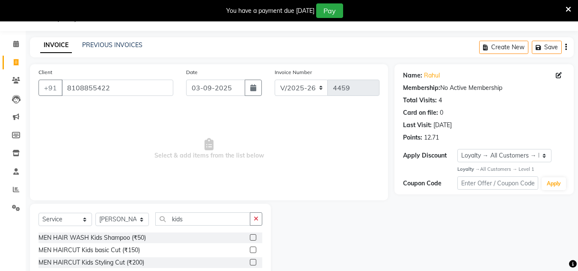
click at [257, 249] on div at bounding box center [256, 250] width 12 height 11
click at [252, 246] on label at bounding box center [253, 249] width 6 height 6
click at [252, 247] on input "checkbox" at bounding box center [253, 250] width 6 height 6
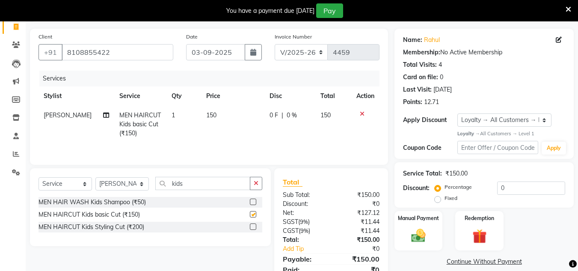
checkbox input "false"
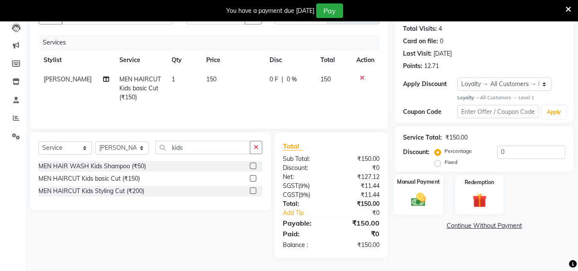
click at [414, 202] on img at bounding box center [418, 199] width 24 height 17
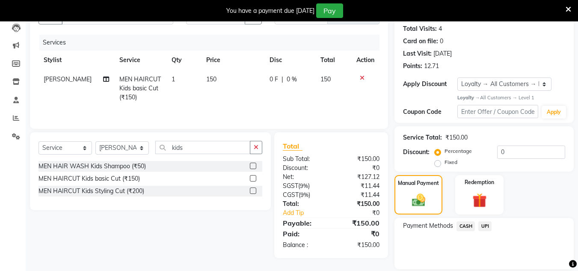
click at [465, 224] on span "CASH" at bounding box center [465, 226] width 18 height 10
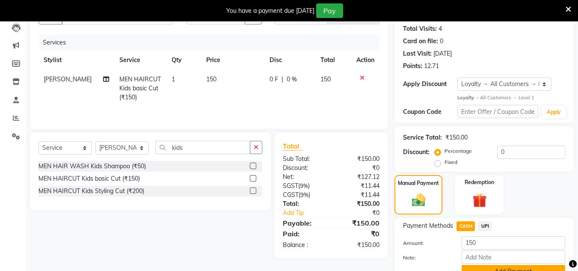
click at [472, 269] on button "Add Payment" at bounding box center [512, 271] width 103 height 13
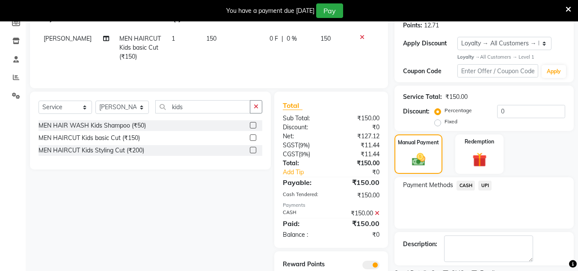
scroll to position [170, 0]
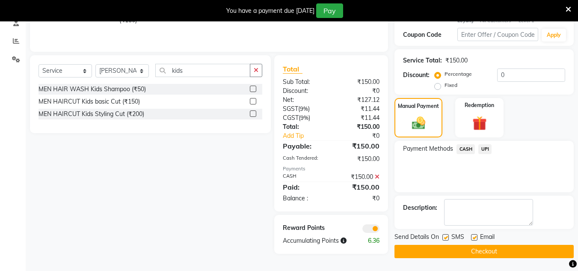
click at [476, 247] on button "Checkout" at bounding box center [483, 251] width 179 height 13
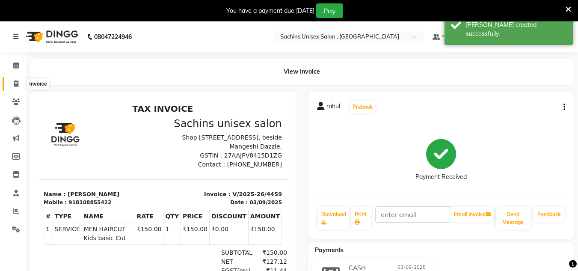
drag, startPoint x: 12, startPoint y: 83, endPoint x: 31, endPoint y: 82, distance: 19.2
click at [13, 83] on span at bounding box center [16, 84] width 15 height 10
select select "service"
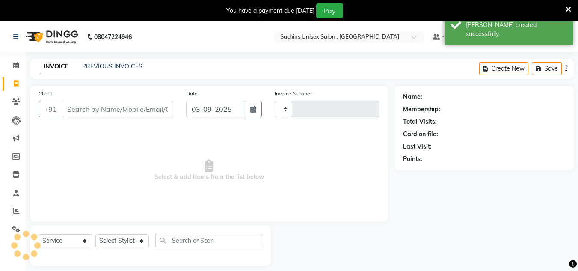
type input "4460"
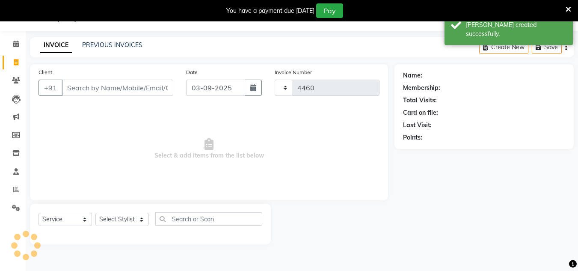
select select "6840"
click at [86, 92] on input "Client" at bounding box center [118, 88] width 112 height 16
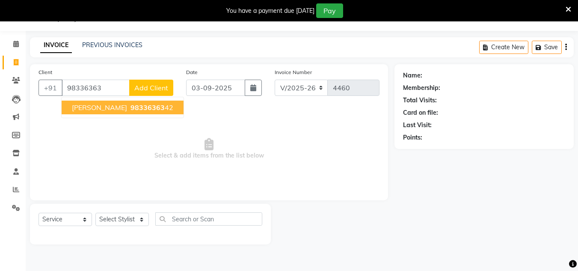
click at [130, 108] on span "98336363" at bounding box center [147, 107] width 34 height 9
type input "9833636342"
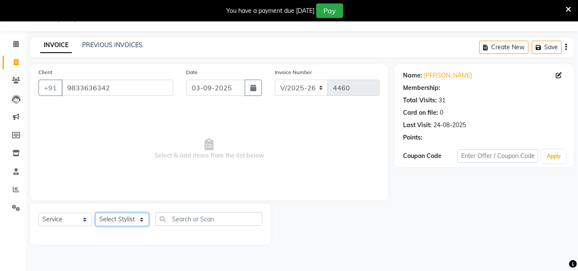
click at [126, 217] on select "Select Stylist [PERSON_NAME] new [PERSON_NAME] [PERSON_NAME] [PERSON_NAME] Owne…" at bounding box center [121, 219] width 53 height 13
select select "1: Object"
select select "81667"
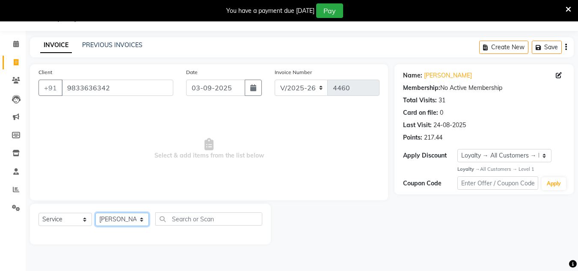
click at [95, 213] on select "Select Stylist [PERSON_NAME] new [PERSON_NAME] [PERSON_NAME] [PERSON_NAME] Owne…" at bounding box center [121, 219] width 53 height 13
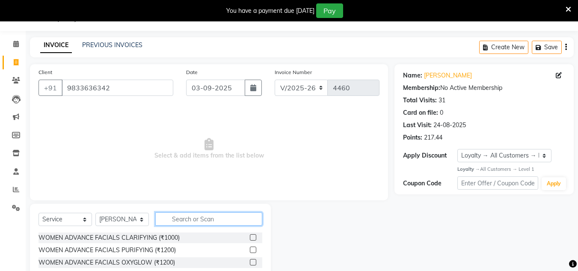
click at [177, 218] on input "text" at bounding box center [208, 218] width 107 height 13
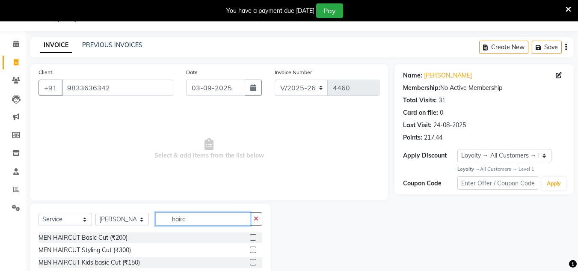
type input "hairc"
click at [254, 236] on label at bounding box center [253, 237] width 6 height 6
click at [254, 236] on input "checkbox" at bounding box center [253, 238] width 6 height 6
checkbox input "true"
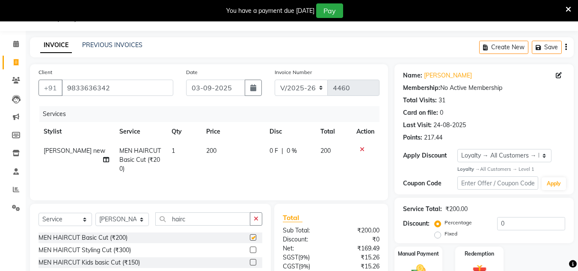
drag, startPoint x: 257, startPoint y: 217, endPoint x: 240, endPoint y: 216, distance: 17.5
click at [256, 216] on icon "button" at bounding box center [256, 219] width 5 height 6
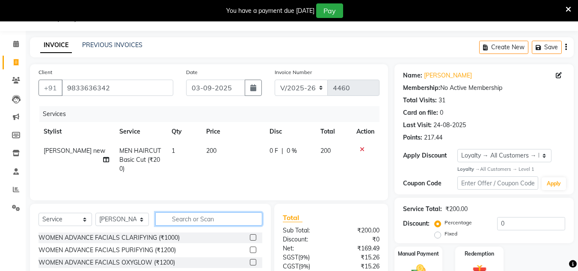
click at [240, 216] on input "text" at bounding box center [208, 218] width 107 height 13
type input "shav"
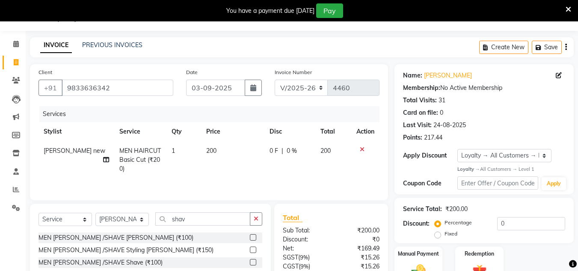
click at [251, 237] on label at bounding box center [253, 237] width 6 height 6
click at [251, 237] on input "checkbox" at bounding box center [253, 238] width 6 height 6
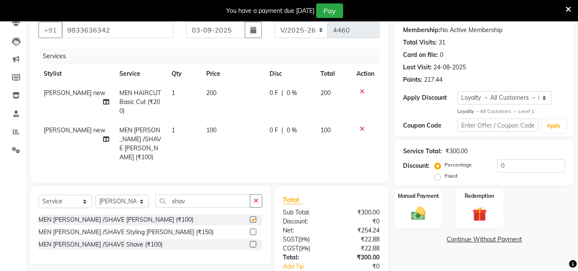
scroll to position [130, 0]
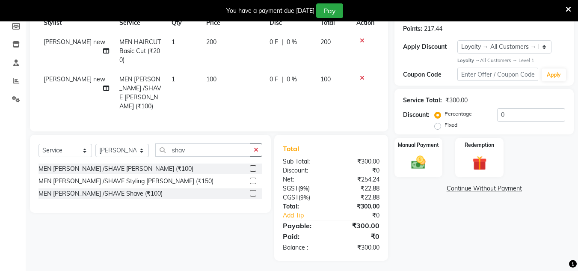
checkbox input "false"
click at [417, 162] on img at bounding box center [418, 162] width 24 height 17
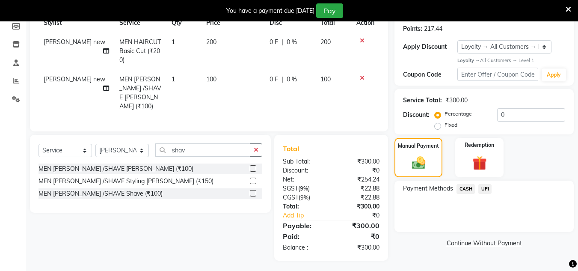
click at [486, 188] on span "UPI" at bounding box center [484, 189] width 13 height 10
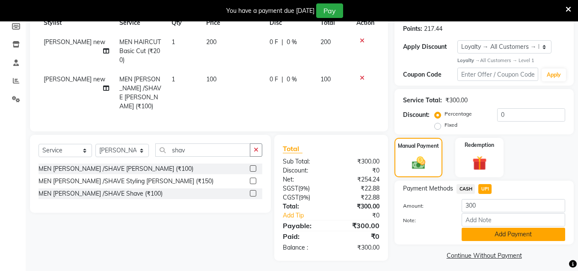
click at [489, 232] on button "Add Payment" at bounding box center [512, 234] width 103 height 13
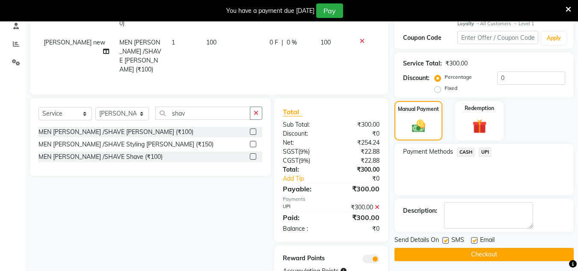
scroll to position [199, 0]
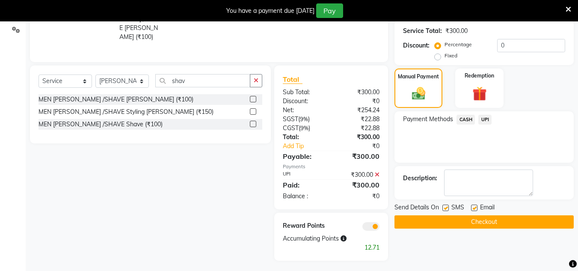
click at [496, 225] on button "Checkout" at bounding box center [483, 221] width 179 height 13
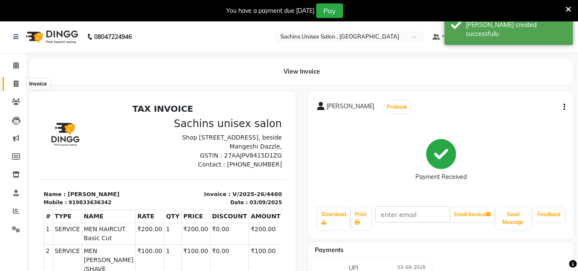
click at [17, 80] on icon at bounding box center [16, 83] width 5 height 6
select select "6840"
select select "service"
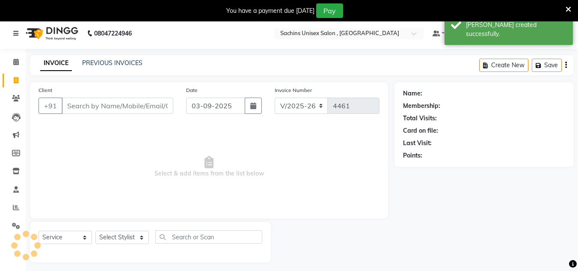
scroll to position [21, 0]
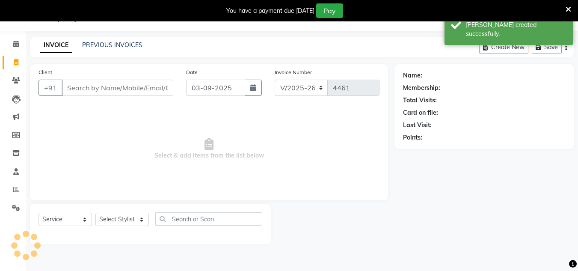
click at [76, 83] on input "Client" at bounding box center [118, 88] width 112 height 16
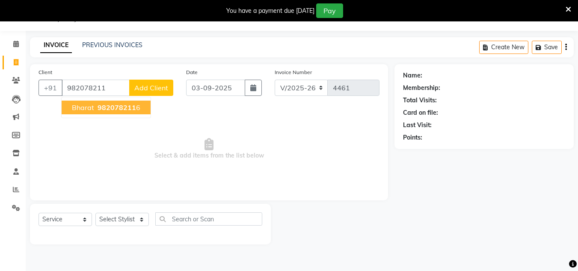
click at [108, 113] on button "bharat 982078211 6" at bounding box center [106, 107] width 89 height 14
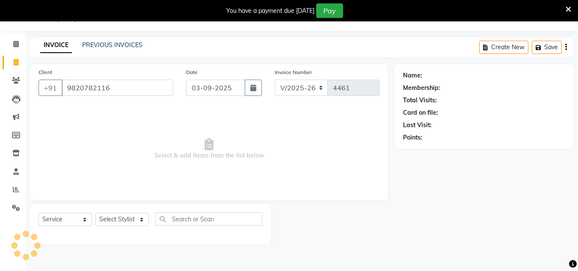
type input "9820782116"
select select "1: Object"
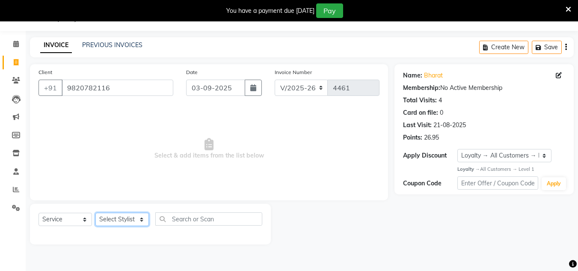
click at [139, 218] on select "Select Stylist [PERSON_NAME] new [PERSON_NAME] [PERSON_NAME] [PERSON_NAME] Owne…" at bounding box center [121, 219] width 53 height 13
select select "53567"
click at [95, 213] on select "Select Stylist [PERSON_NAME] new [PERSON_NAME] [PERSON_NAME] [PERSON_NAME] Owne…" at bounding box center [121, 219] width 53 height 13
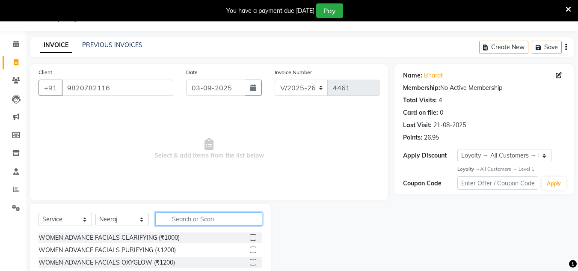
click at [169, 222] on input "text" at bounding box center [208, 218] width 107 height 13
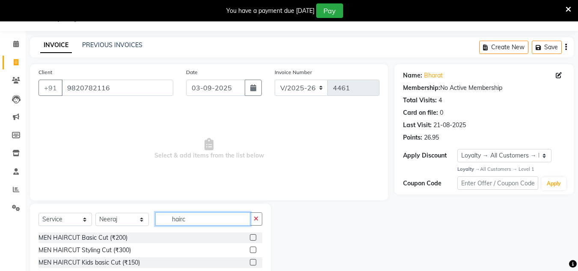
type input "hairc"
click at [253, 234] on label at bounding box center [253, 237] width 6 height 6
click at [253, 235] on input "checkbox" at bounding box center [253, 238] width 6 height 6
checkbox input "true"
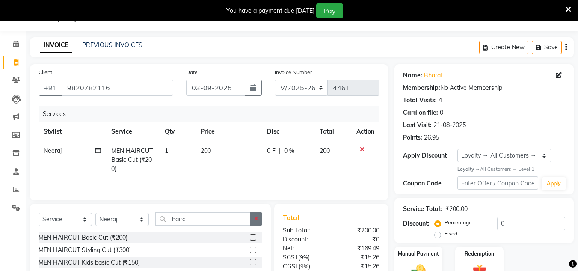
click at [257, 220] on icon "button" at bounding box center [256, 219] width 5 height 6
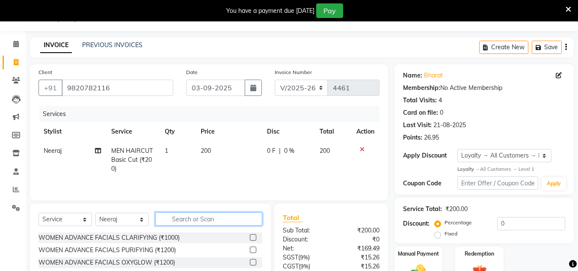
click at [240, 217] on input "text" at bounding box center [208, 218] width 107 height 13
type input "shav"
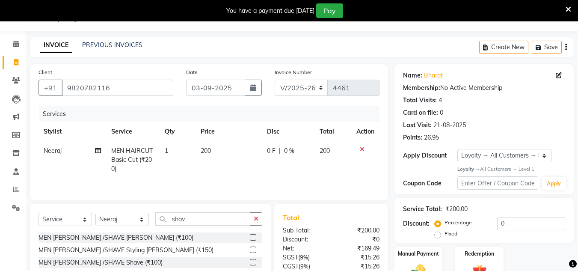
click at [252, 237] on label at bounding box center [253, 237] width 6 height 6
click at [252, 237] on input "checkbox" at bounding box center [253, 238] width 6 height 6
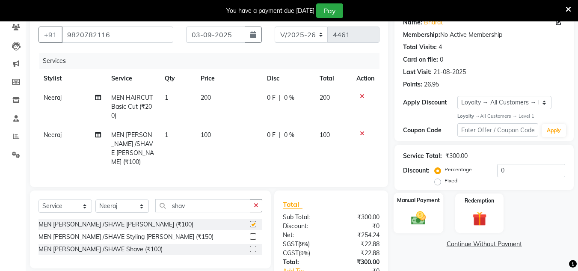
checkbox input "false"
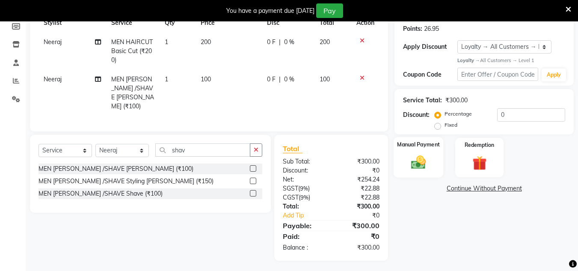
drag, startPoint x: 419, startPoint y: 165, endPoint x: 430, endPoint y: 169, distance: 12.3
click at [419, 165] on img at bounding box center [418, 162] width 24 height 17
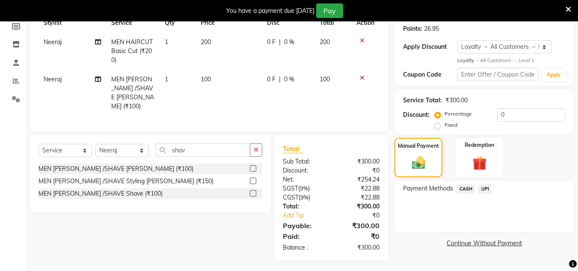
click at [472, 187] on span "CASH" at bounding box center [465, 189] width 18 height 10
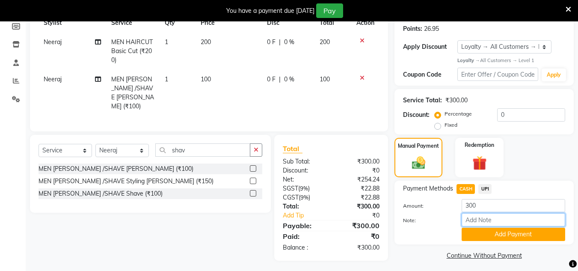
click at [469, 226] on input "Note:" at bounding box center [512, 219] width 103 height 13
click at [469, 233] on button "Add Payment" at bounding box center [512, 234] width 103 height 13
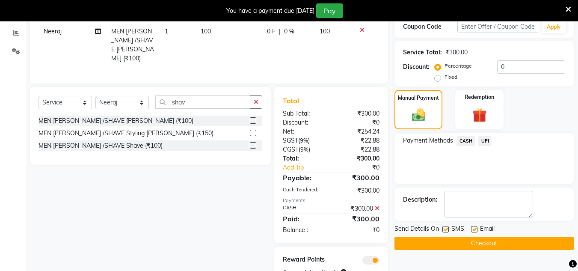
scroll to position [212, 0]
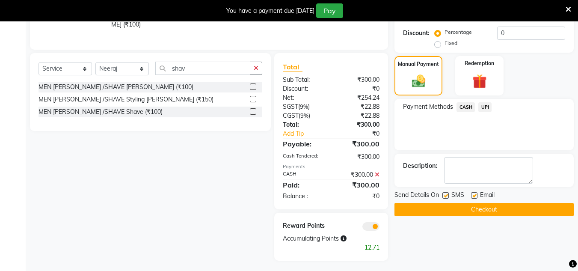
click at [470, 210] on button "Checkout" at bounding box center [483, 209] width 179 height 13
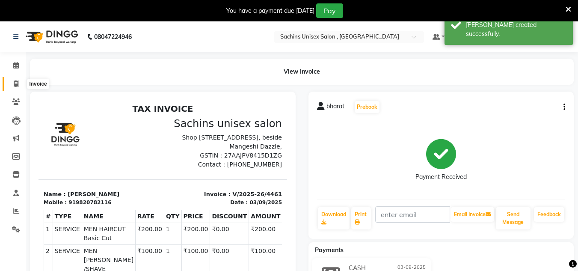
drag, startPoint x: 16, startPoint y: 86, endPoint x: 29, endPoint y: 84, distance: 12.9
click at [16, 86] on icon at bounding box center [16, 83] width 5 height 6
select select "service"
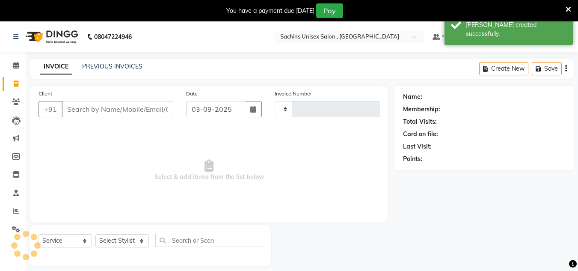
type input "4462"
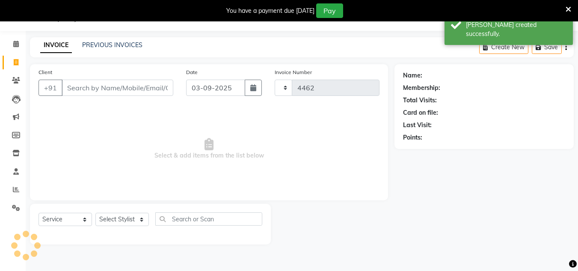
select select "6840"
click at [89, 84] on input "Client" at bounding box center [118, 88] width 112 height 16
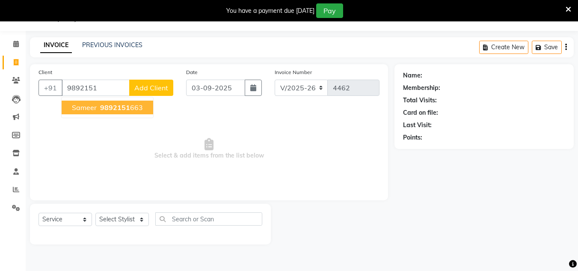
click at [103, 111] on span "9892151" at bounding box center [115, 107] width 30 height 9
type input "9892151663"
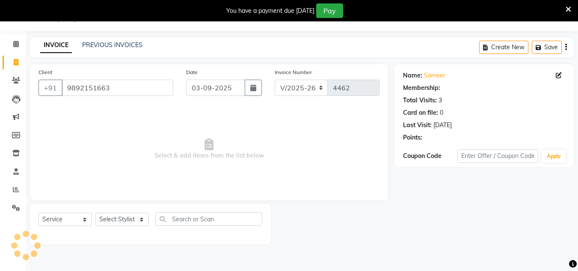
select select "1: Object"
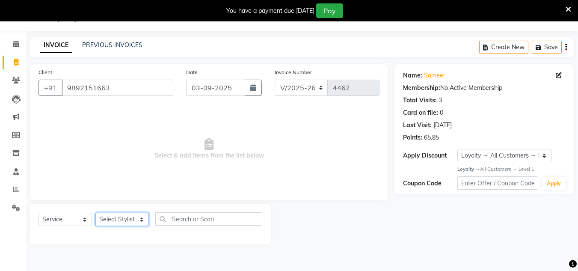
click at [129, 216] on select "Select Stylist [PERSON_NAME] new [PERSON_NAME] [PERSON_NAME] [PERSON_NAME] Owne…" at bounding box center [121, 219] width 53 height 13
select select "88197"
click at [95, 213] on select "Select Stylist [PERSON_NAME] new [PERSON_NAME] [PERSON_NAME] [PERSON_NAME] Owne…" at bounding box center [121, 219] width 53 height 13
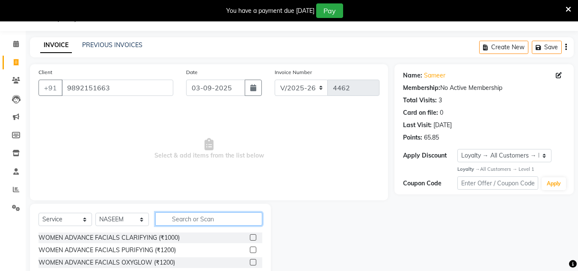
click at [177, 220] on input "text" at bounding box center [208, 218] width 107 height 13
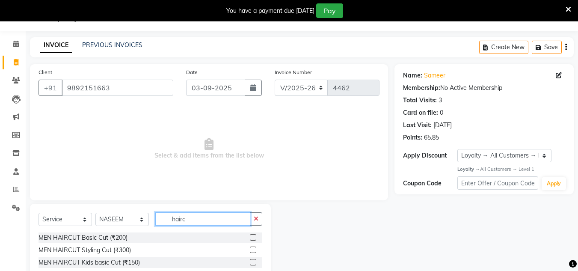
type input "hairc"
drag, startPoint x: 253, startPoint y: 236, endPoint x: 272, endPoint y: 225, distance: 21.9
click at [254, 236] on label at bounding box center [253, 237] width 6 height 6
click at [254, 236] on input "checkbox" at bounding box center [253, 238] width 6 height 6
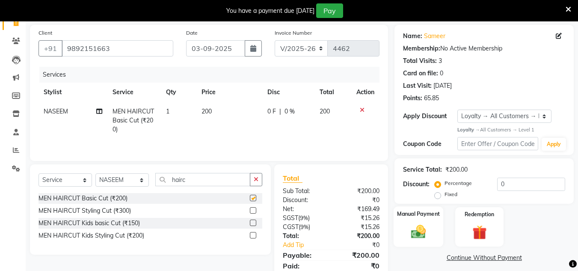
scroll to position [93, 0]
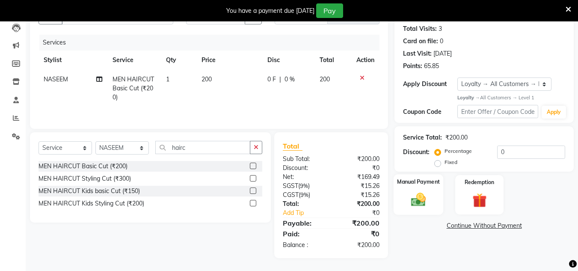
checkbox input "false"
click at [414, 203] on img at bounding box center [418, 199] width 24 height 17
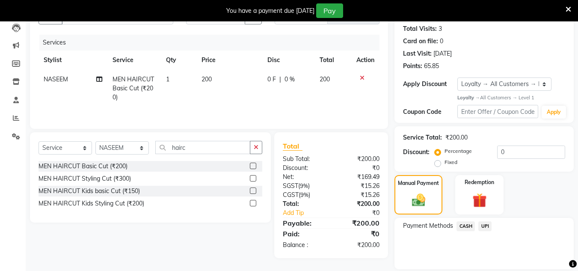
click at [482, 225] on span "UPI" at bounding box center [484, 226] width 13 height 10
click at [484, 266] on button "Add Payment" at bounding box center [512, 271] width 103 height 13
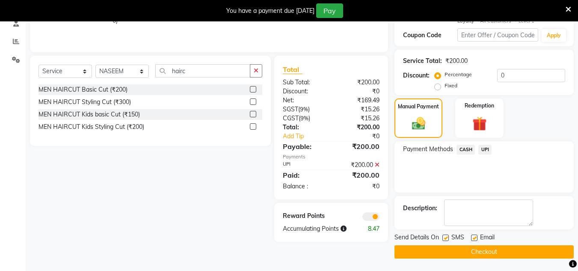
scroll to position [170, 0]
drag, startPoint x: 482, startPoint y: 250, endPoint x: 478, endPoint y: 245, distance: 7.0
click at [480, 247] on button "Checkout" at bounding box center [483, 251] width 179 height 13
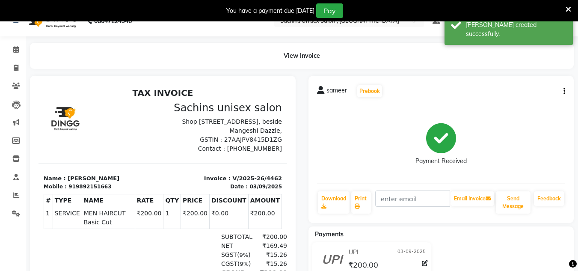
scroll to position [43, 0]
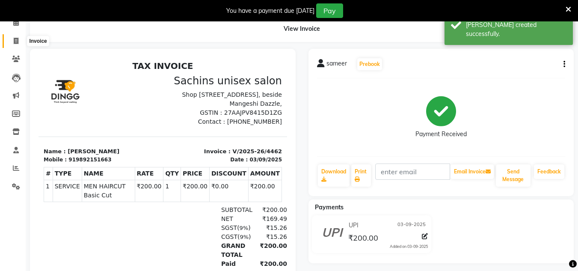
click at [19, 41] on span at bounding box center [16, 41] width 15 height 10
select select "service"
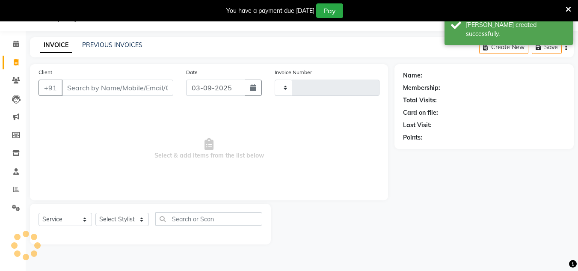
type input "4463"
select select "6840"
click at [86, 84] on input "Client" at bounding box center [118, 88] width 112 height 16
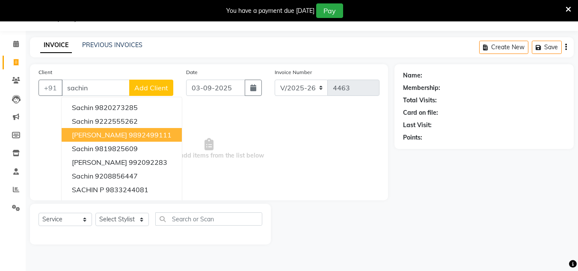
click at [100, 136] on span "[PERSON_NAME]" at bounding box center [99, 134] width 55 height 9
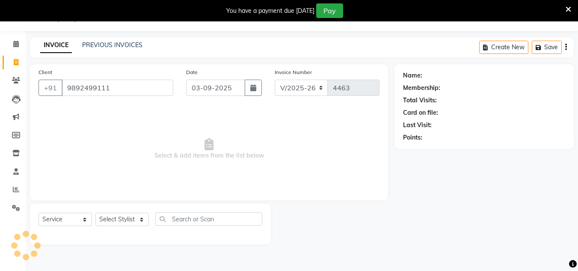
type input "9892499111"
select select "1: Object"
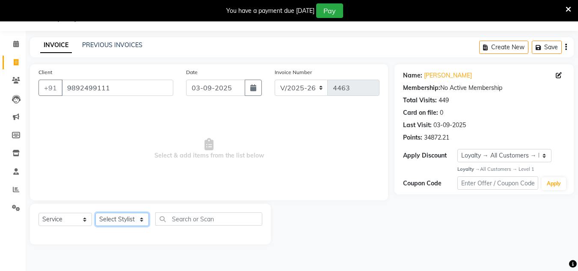
click at [141, 217] on select "Select Stylist [PERSON_NAME] new [PERSON_NAME] [PERSON_NAME] [PERSON_NAME] Owne…" at bounding box center [121, 219] width 53 height 13
select select "81667"
click at [95, 213] on select "Select Stylist [PERSON_NAME] new [PERSON_NAME] [PERSON_NAME] [PERSON_NAME] Owne…" at bounding box center [121, 219] width 53 height 13
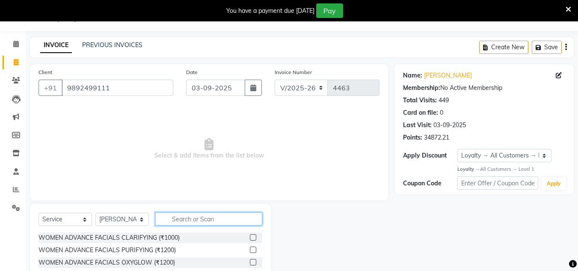
click at [177, 223] on input "text" at bounding box center [208, 218] width 107 height 13
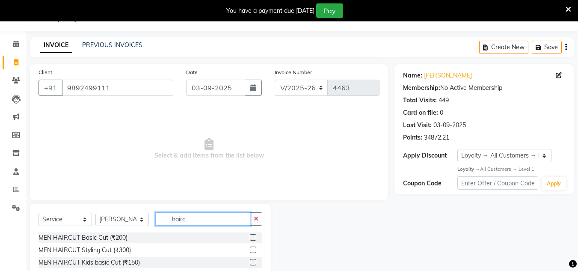
type input "hairc"
click at [253, 237] on label at bounding box center [253, 237] width 6 height 6
click at [253, 237] on input "checkbox" at bounding box center [253, 238] width 6 height 6
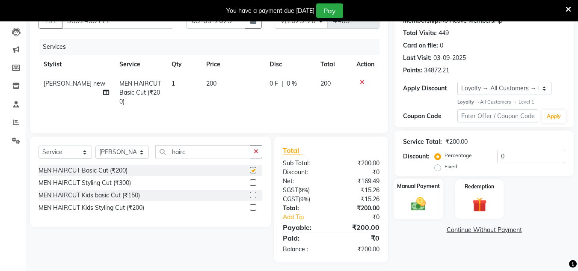
scroll to position [93, 0]
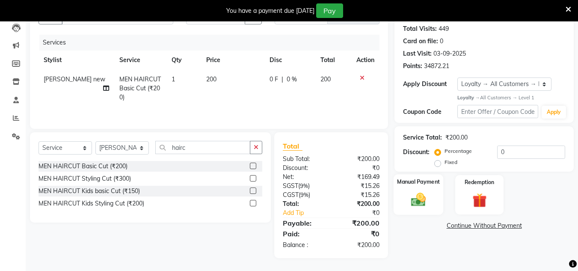
checkbox input "false"
click at [419, 201] on img at bounding box center [418, 199] width 24 height 17
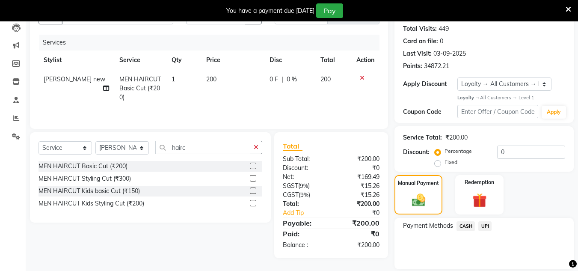
click at [484, 223] on span "UPI" at bounding box center [484, 226] width 13 height 10
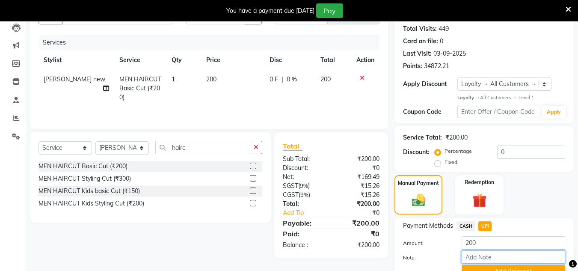
click at [486, 263] on input "Note:" at bounding box center [512, 256] width 103 height 13
click at [484, 266] on button "Add Payment" at bounding box center [512, 271] width 103 height 13
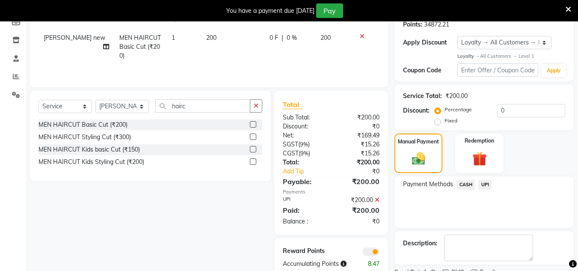
scroll to position [170, 0]
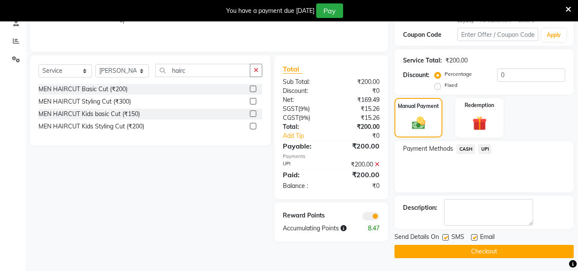
click at [489, 251] on button "Checkout" at bounding box center [483, 251] width 179 height 13
